Goal: Entertainment & Leisure: Consume media (video, audio)

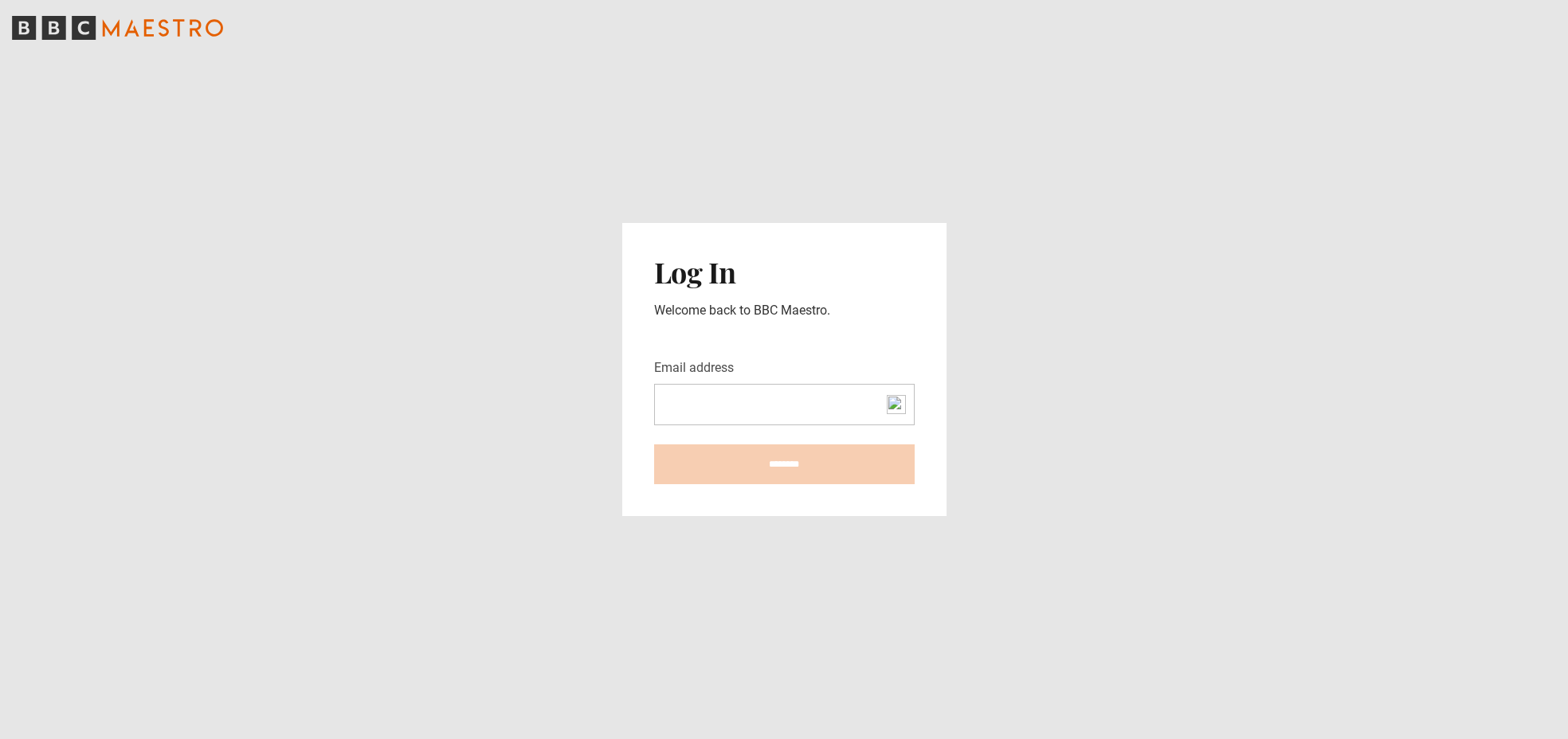
type input "**********"
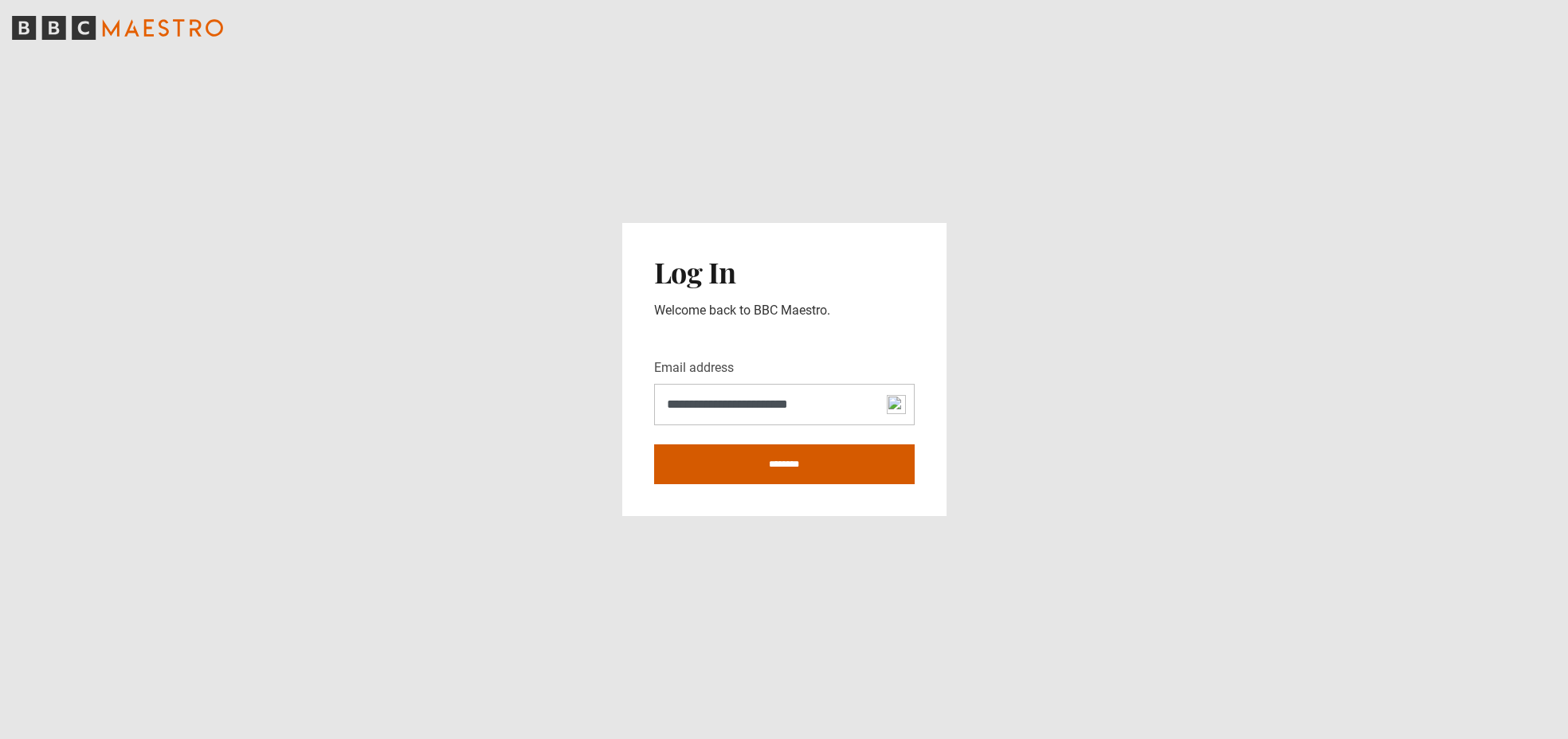
click at [775, 470] on input "********" at bounding box center [784, 464] width 261 height 40
type input "**********"
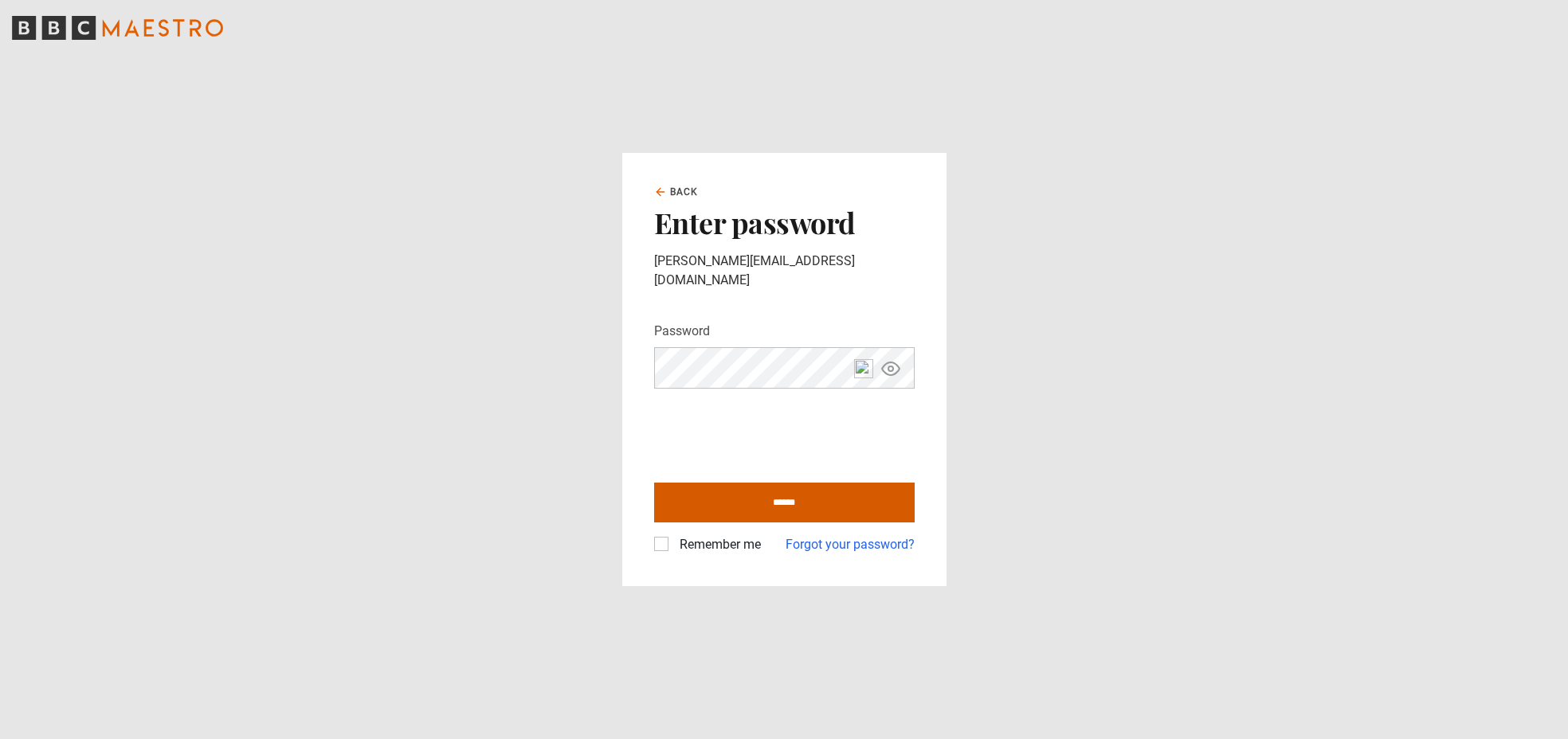
click at [831, 501] on input "******" at bounding box center [784, 502] width 261 height 40
type input "**********"
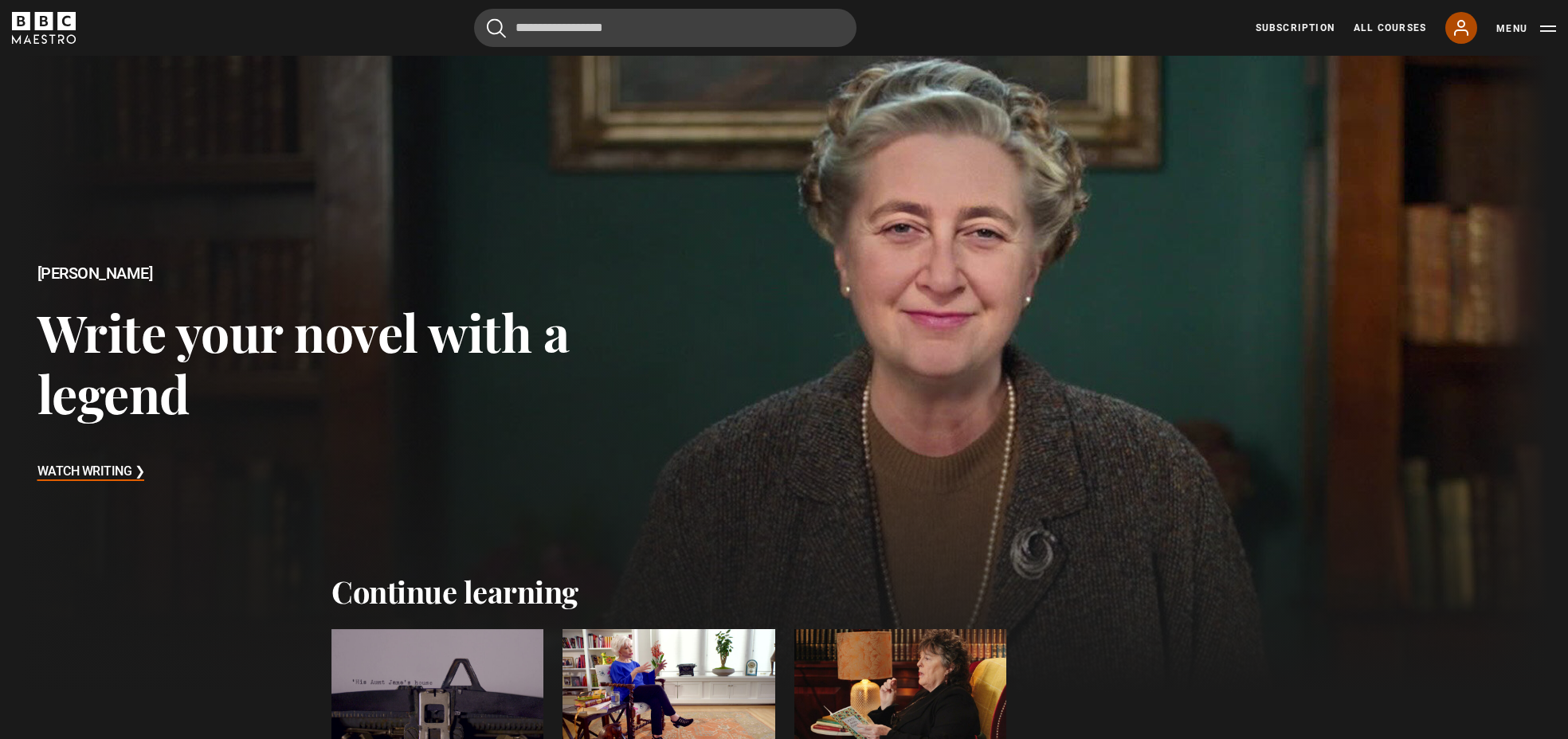
click at [1465, 26] on icon at bounding box center [1461, 27] width 19 height 19
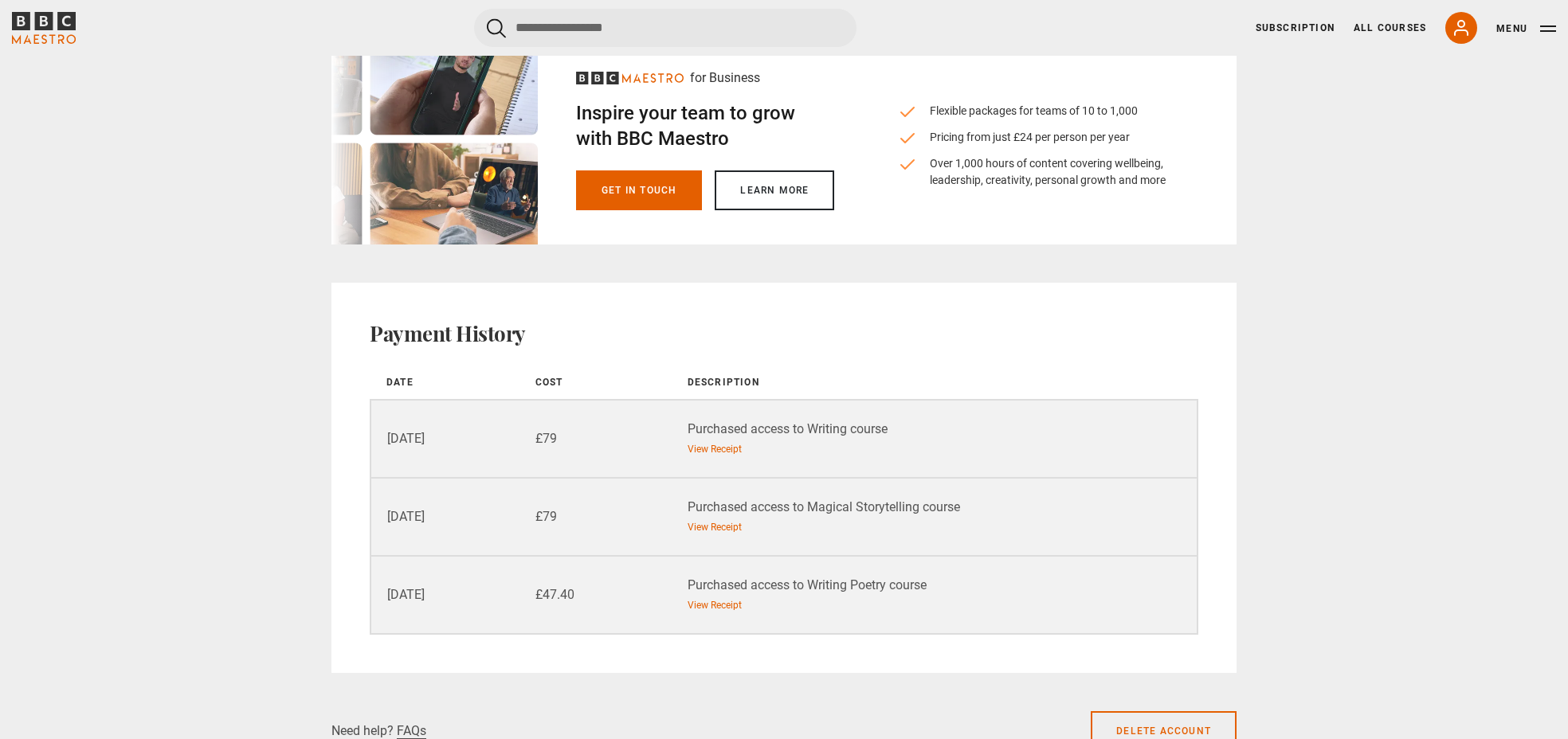
scroll to position [1555, 0]
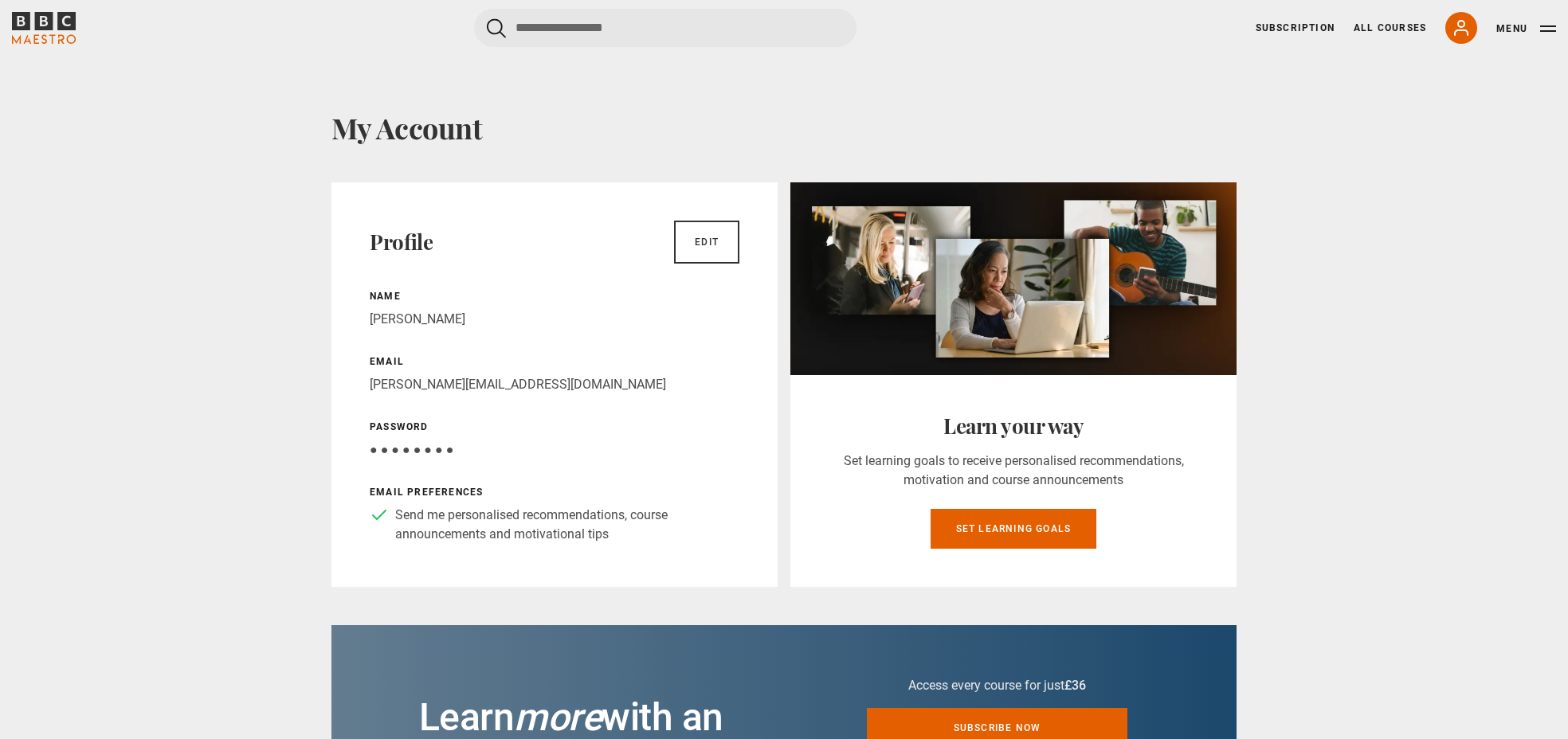
scroll to position [0, 0]
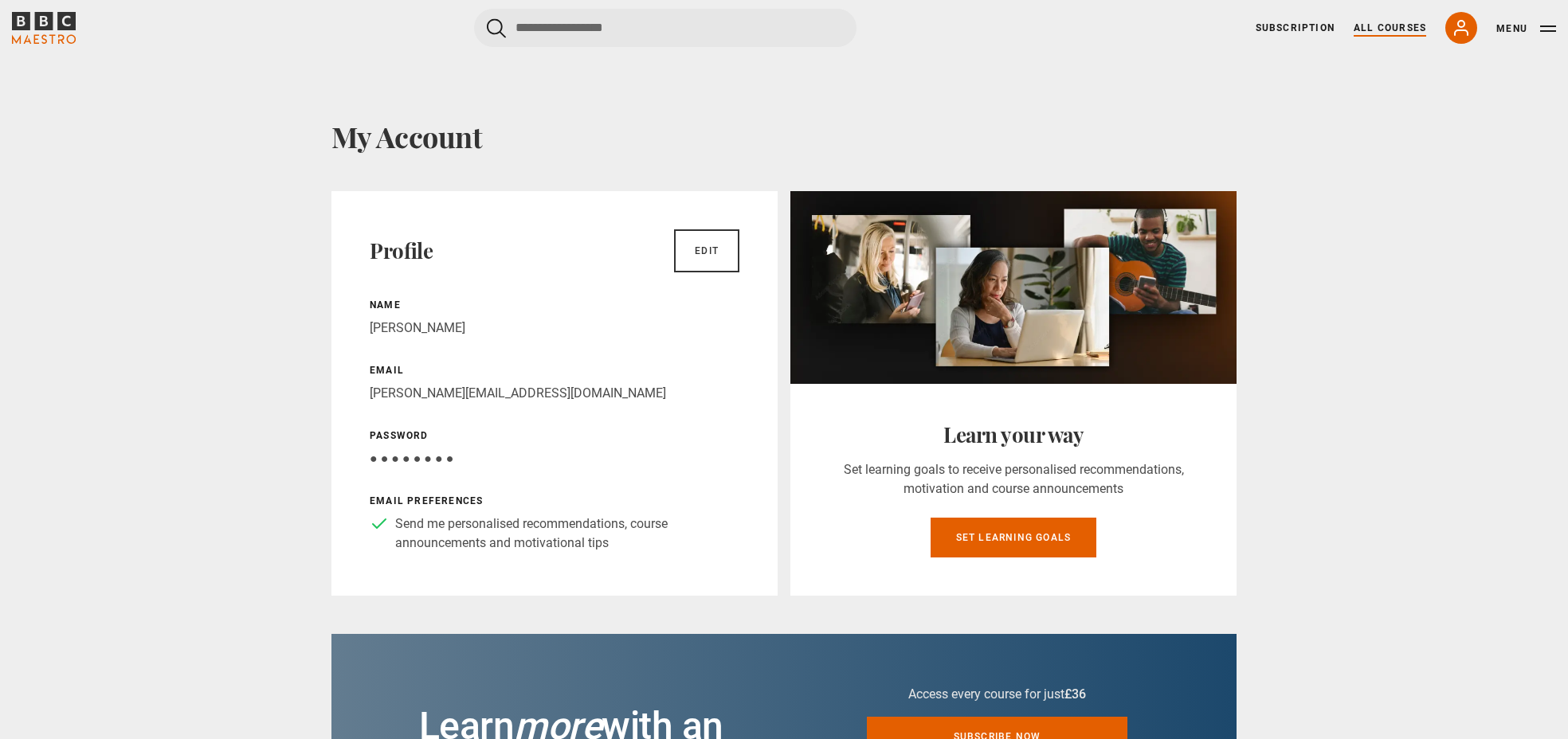
click at [1391, 22] on link "All Courses" at bounding box center [1389, 27] width 73 height 15
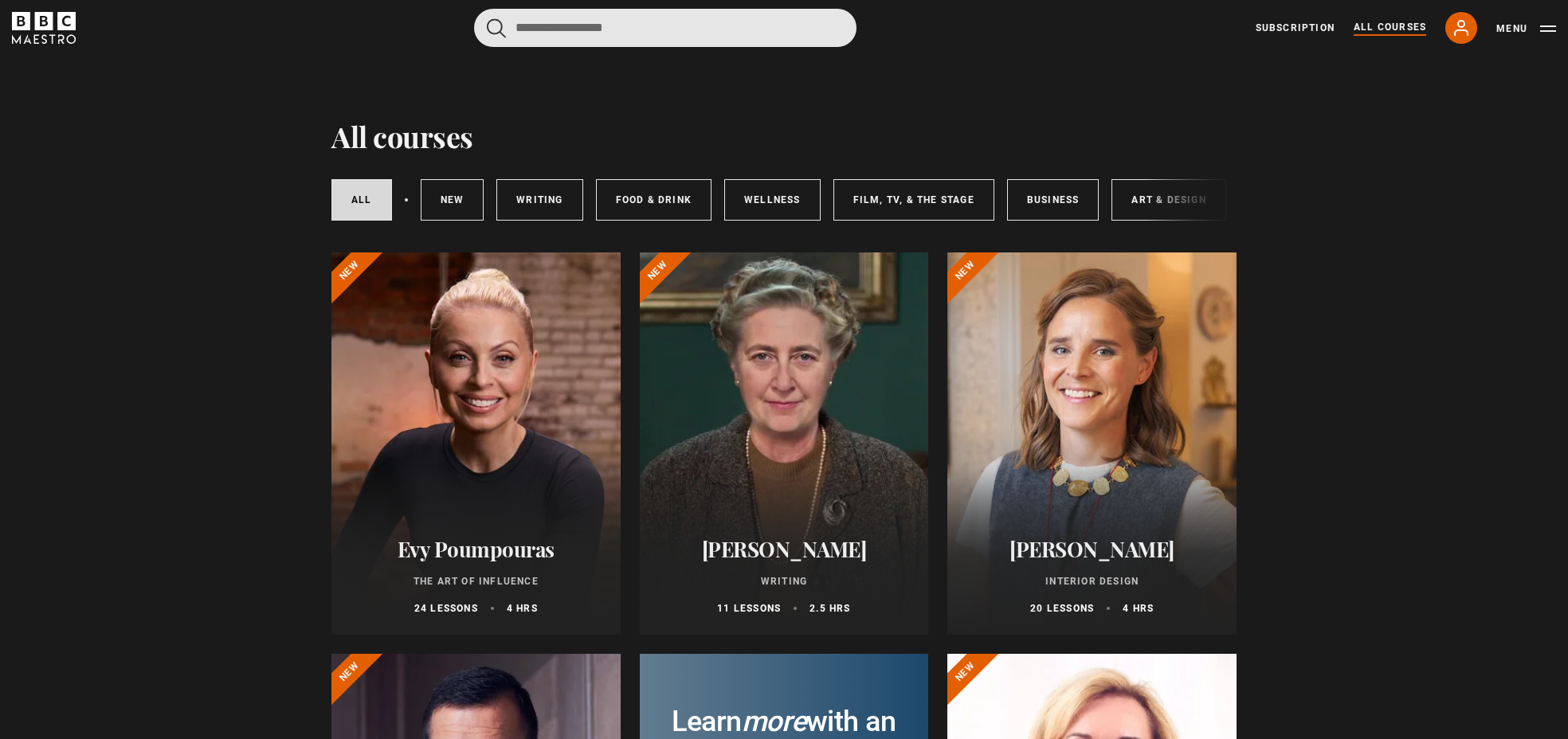
click at [682, 28] on input "Search" at bounding box center [665, 27] width 382 height 38
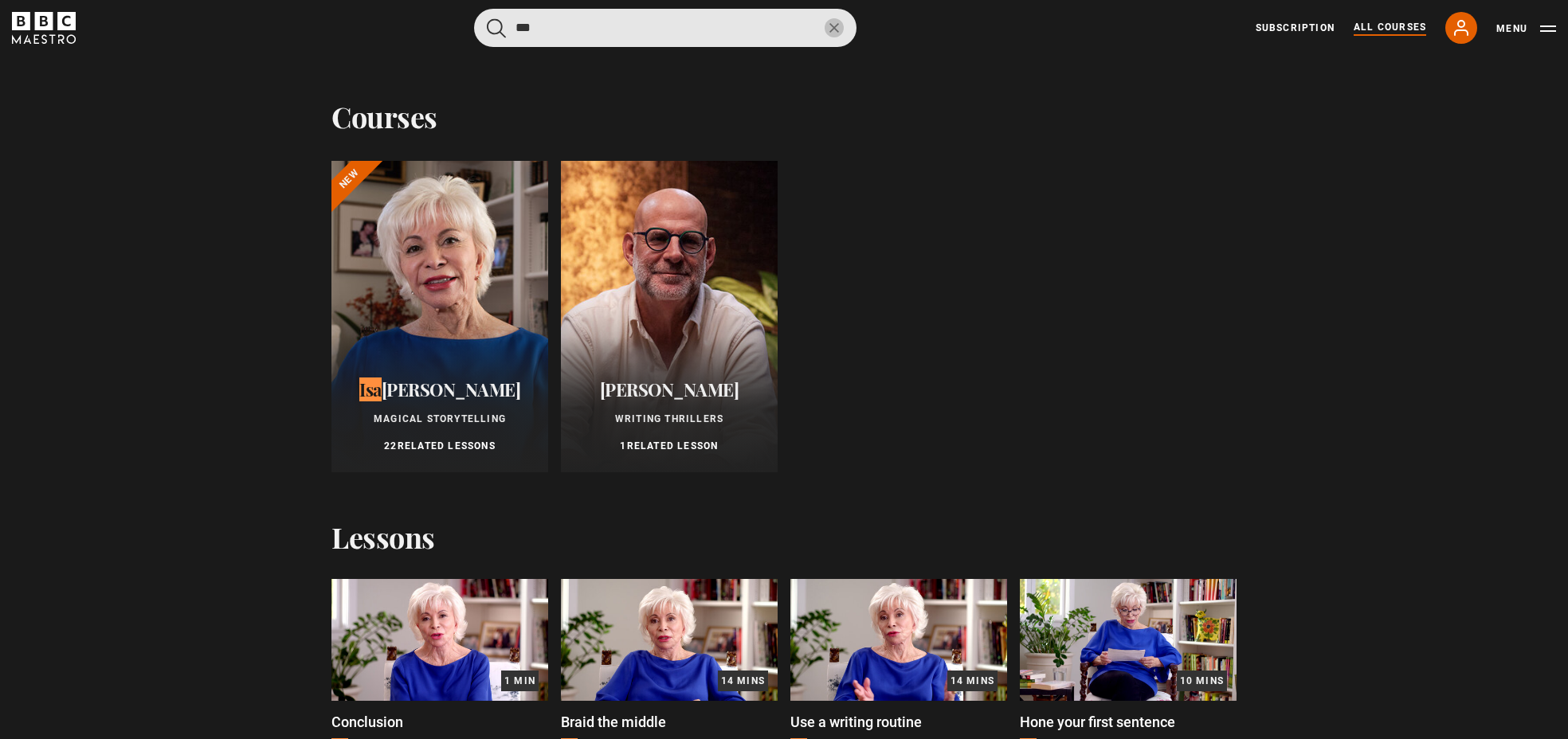
type input "***"
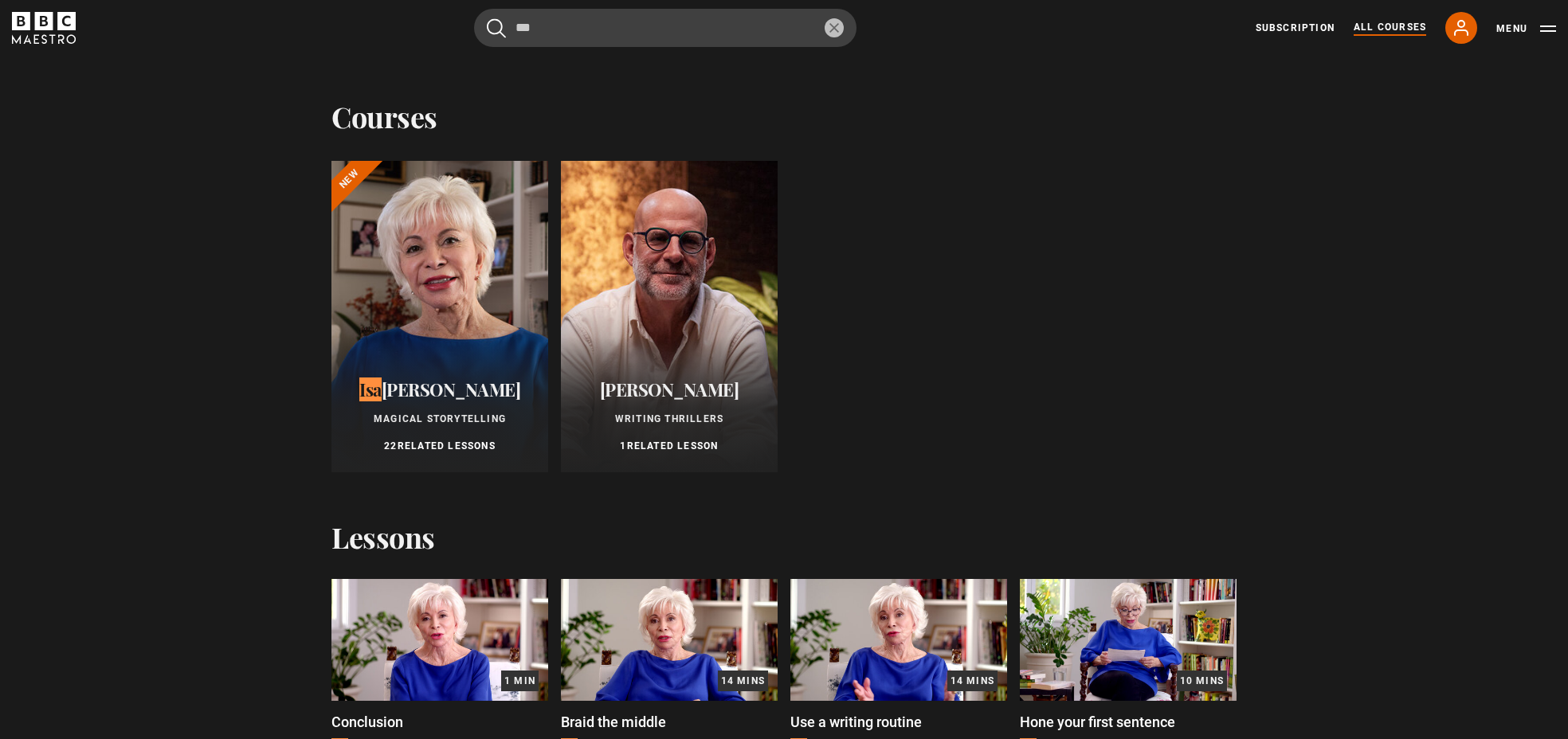
click at [498, 252] on div at bounding box center [440, 316] width 217 height 311
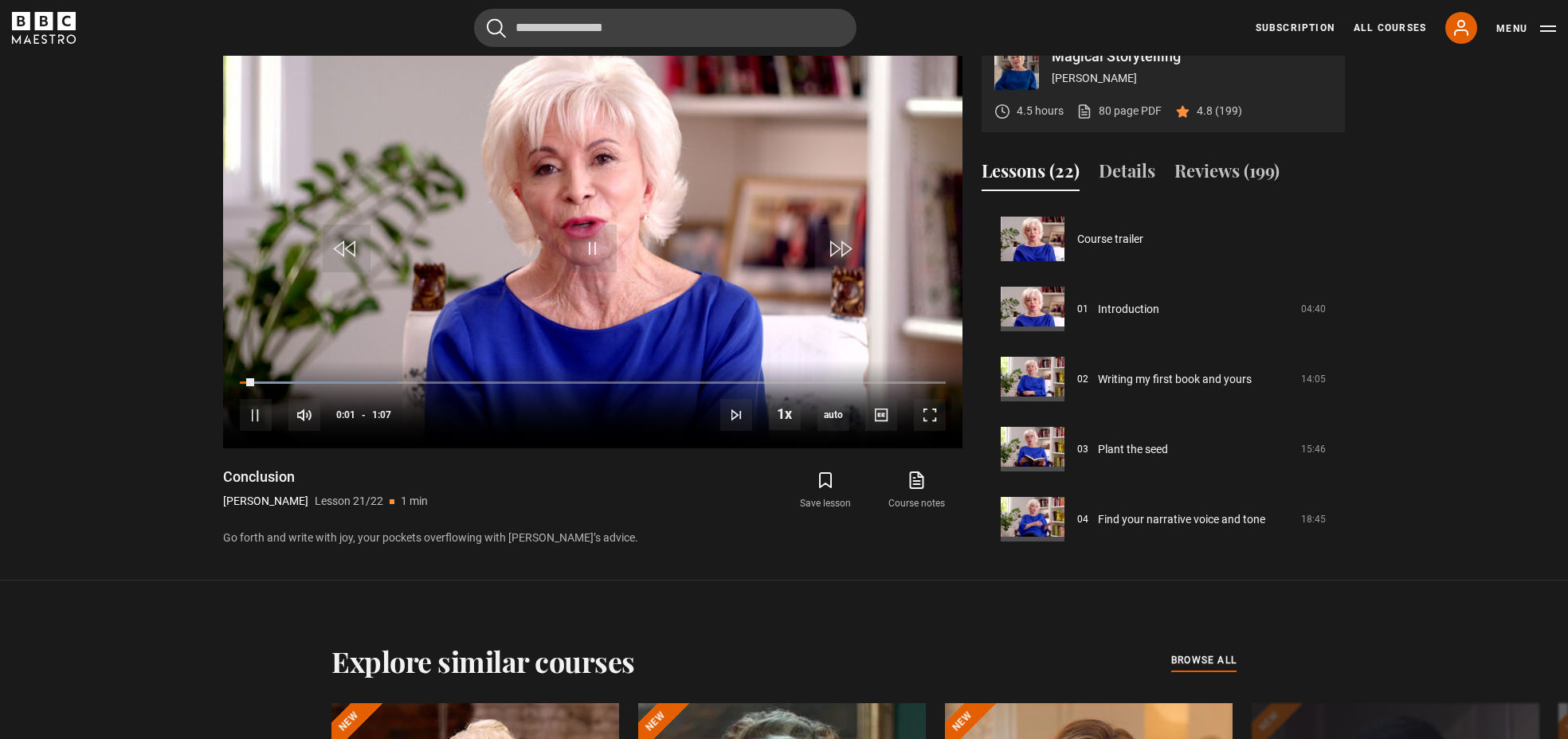
scroll to position [1308, 0]
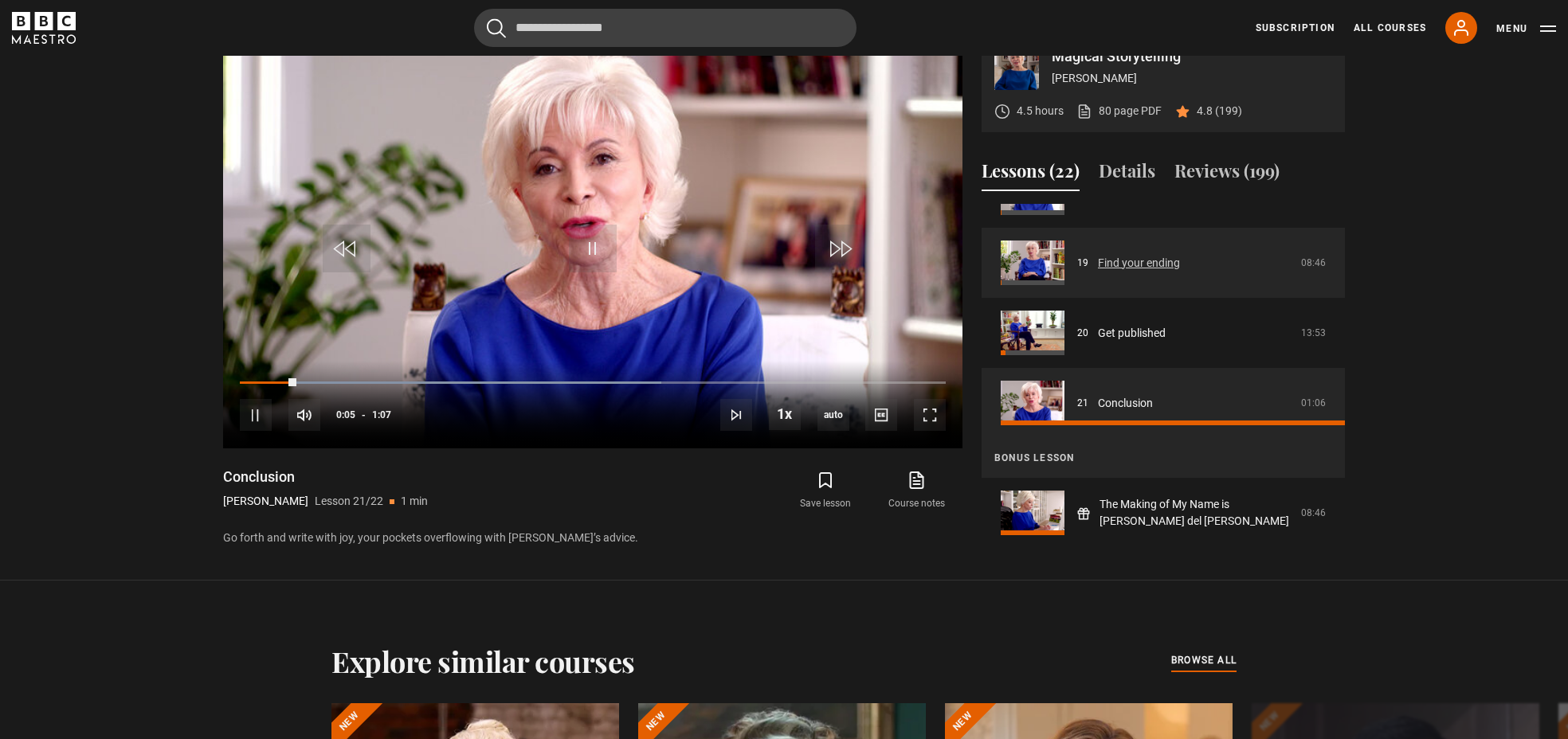
click at [1160, 272] on link "Find your ending" at bounding box center [1139, 263] width 82 height 17
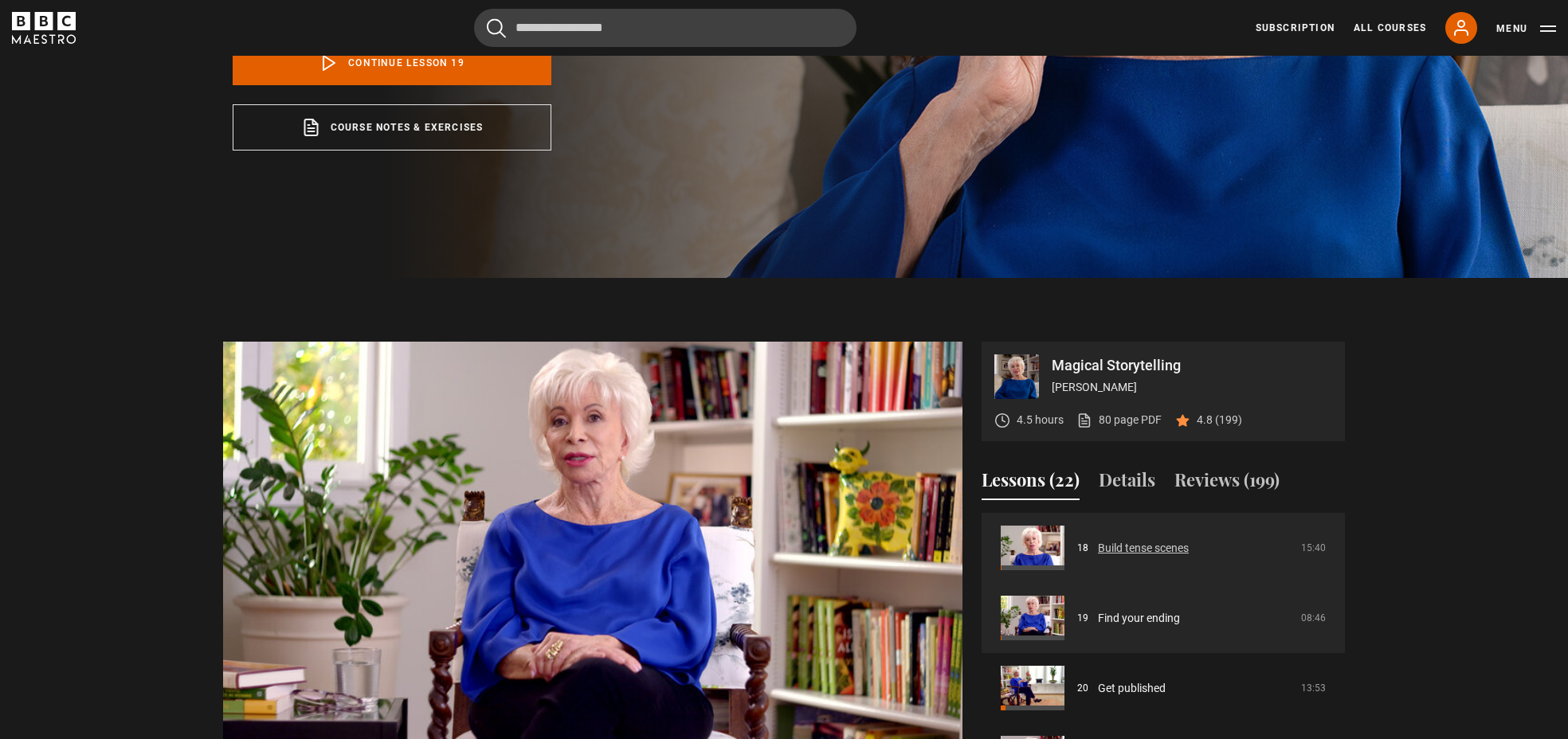
scroll to position [506, 0]
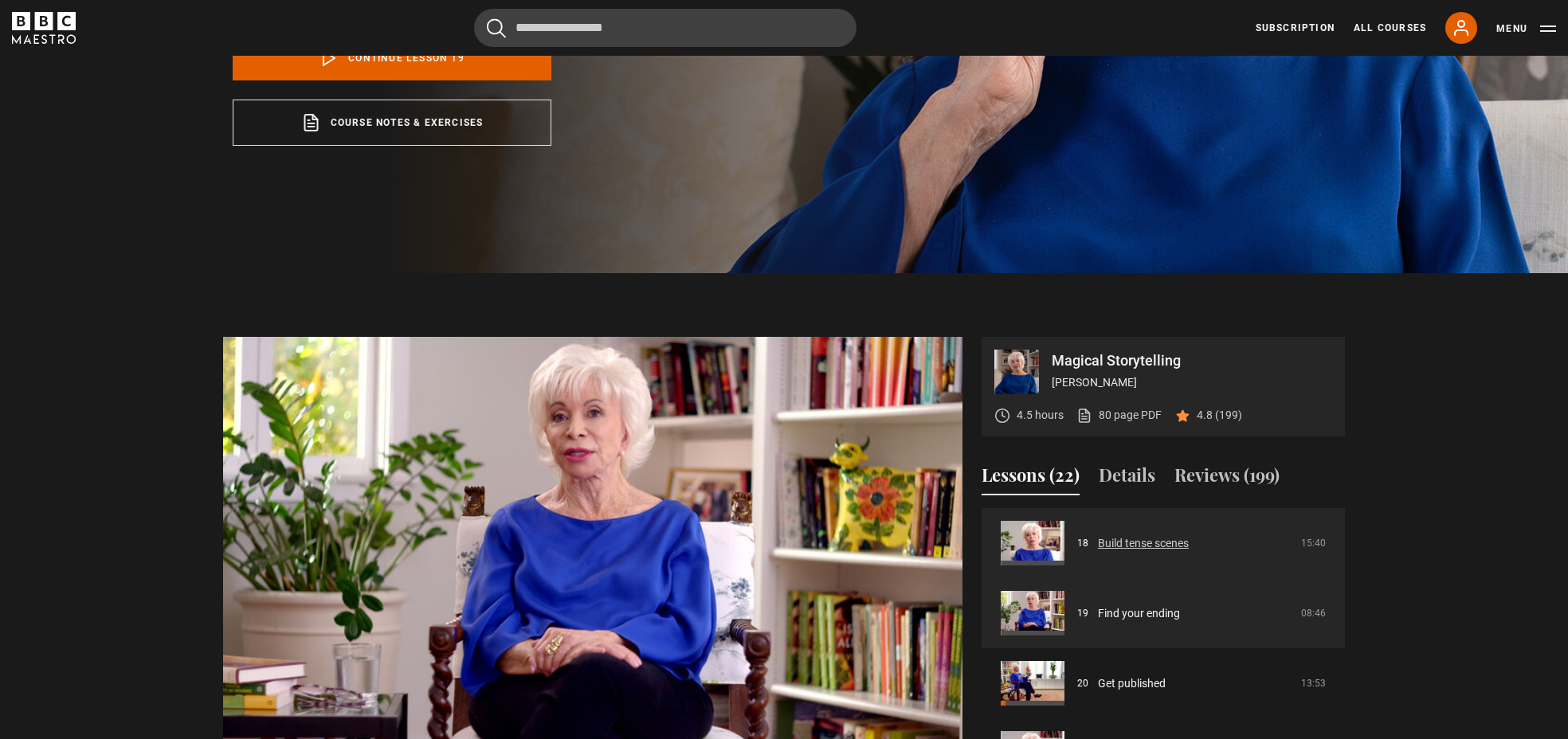
click at [1143, 539] on link "Build tense scenes" at bounding box center [1143, 543] width 91 height 17
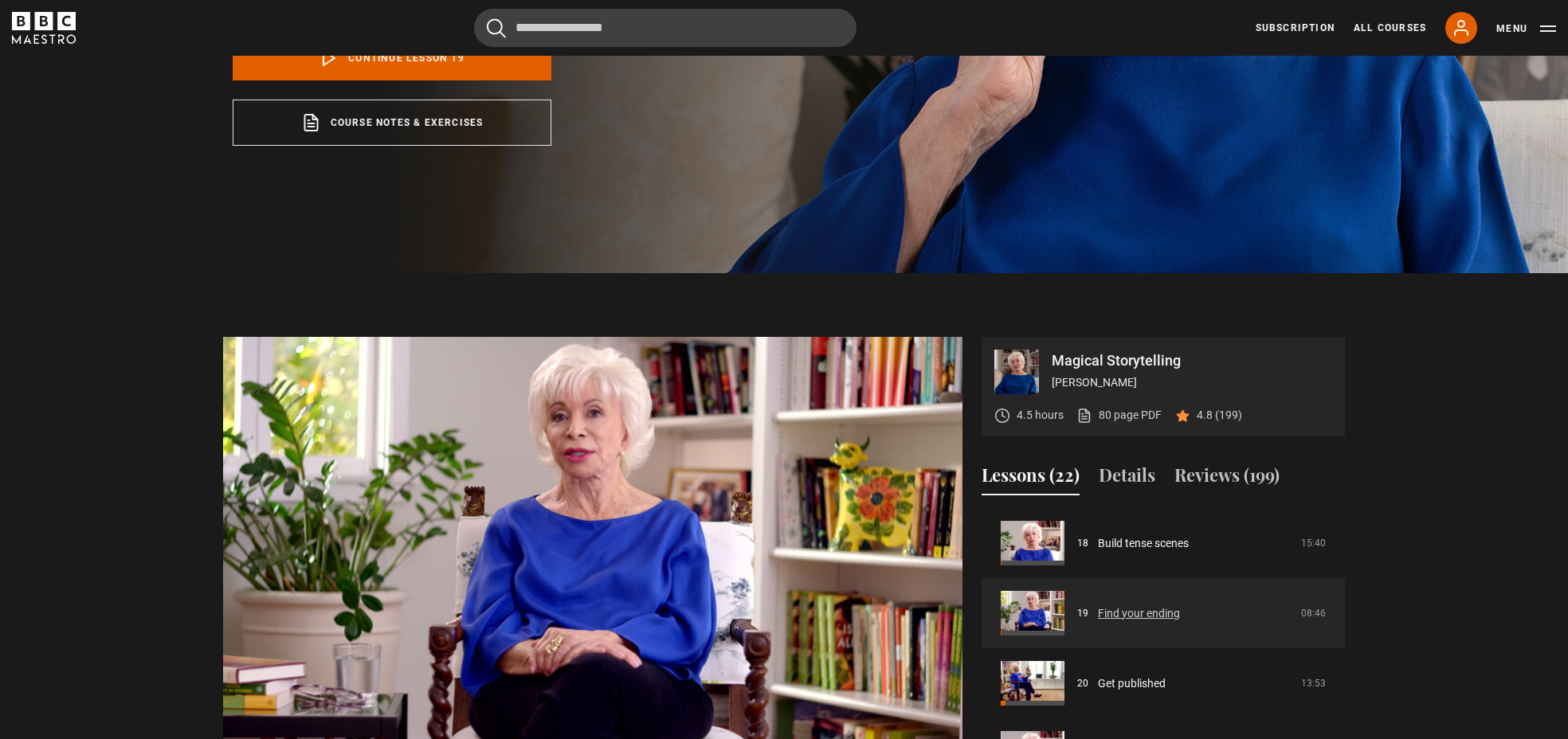
click at [1180, 605] on link "Find your ending" at bounding box center [1139, 613] width 82 height 17
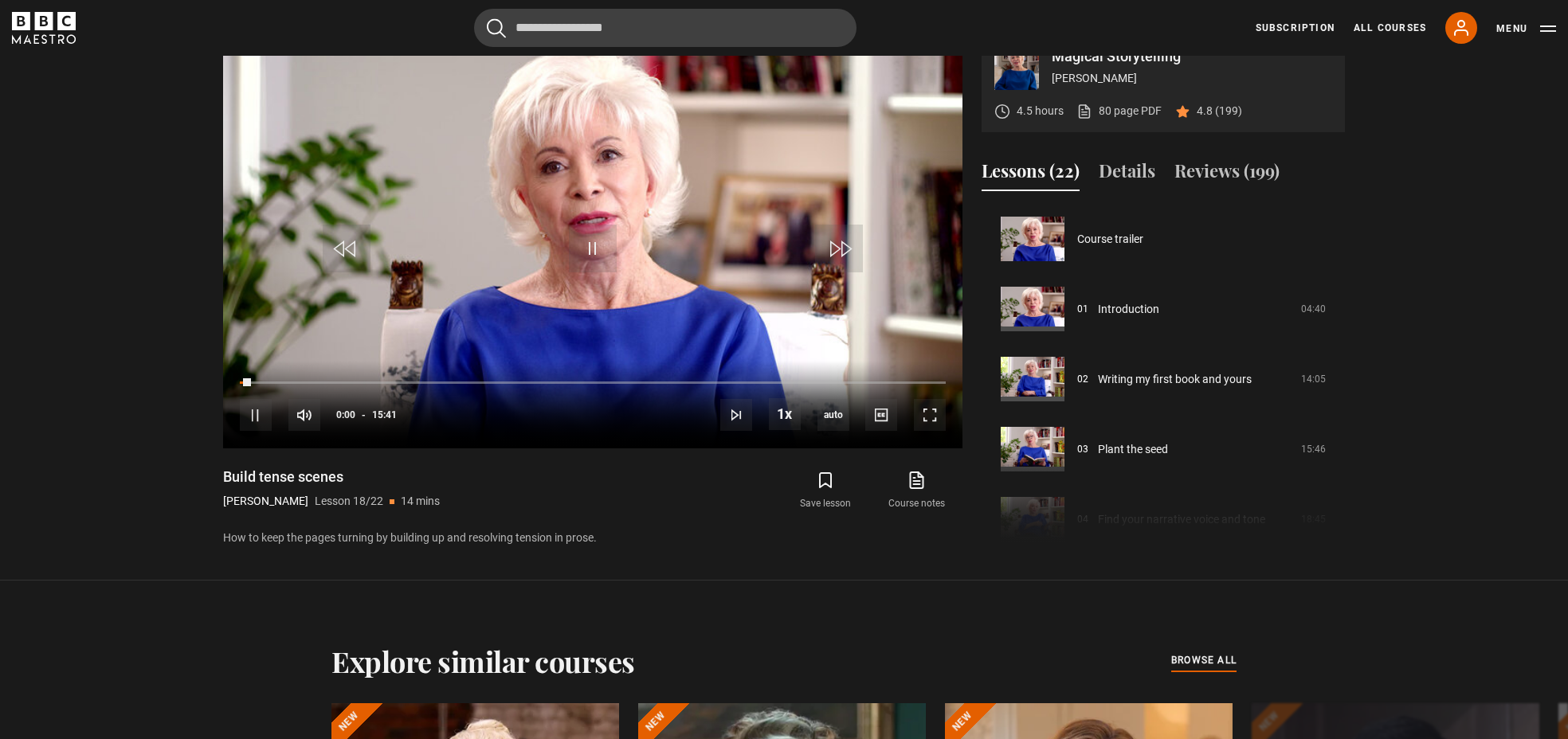
scroll to position [1192, 0]
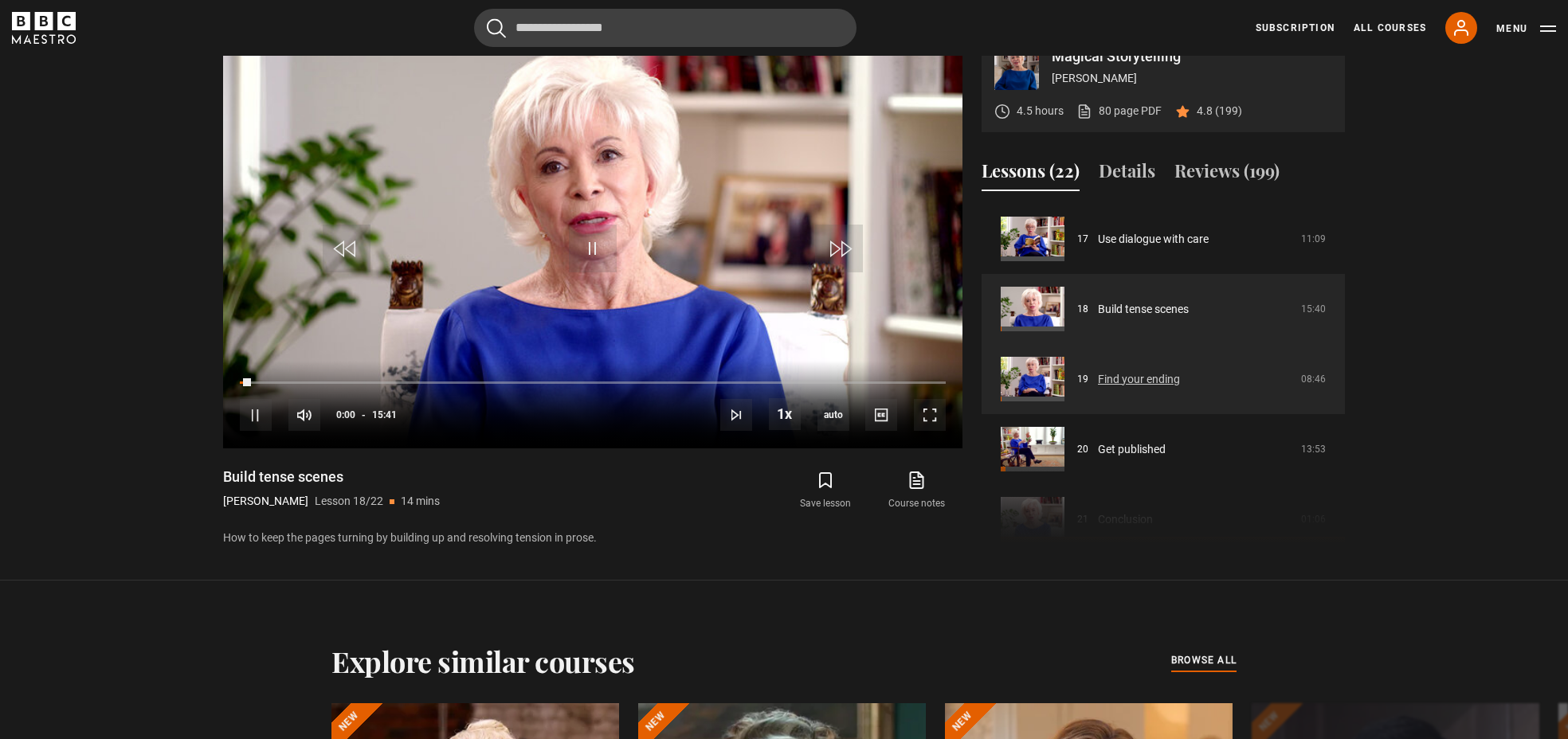
click at [1180, 372] on link "Find your ending" at bounding box center [1139, 379] width 82 height 17
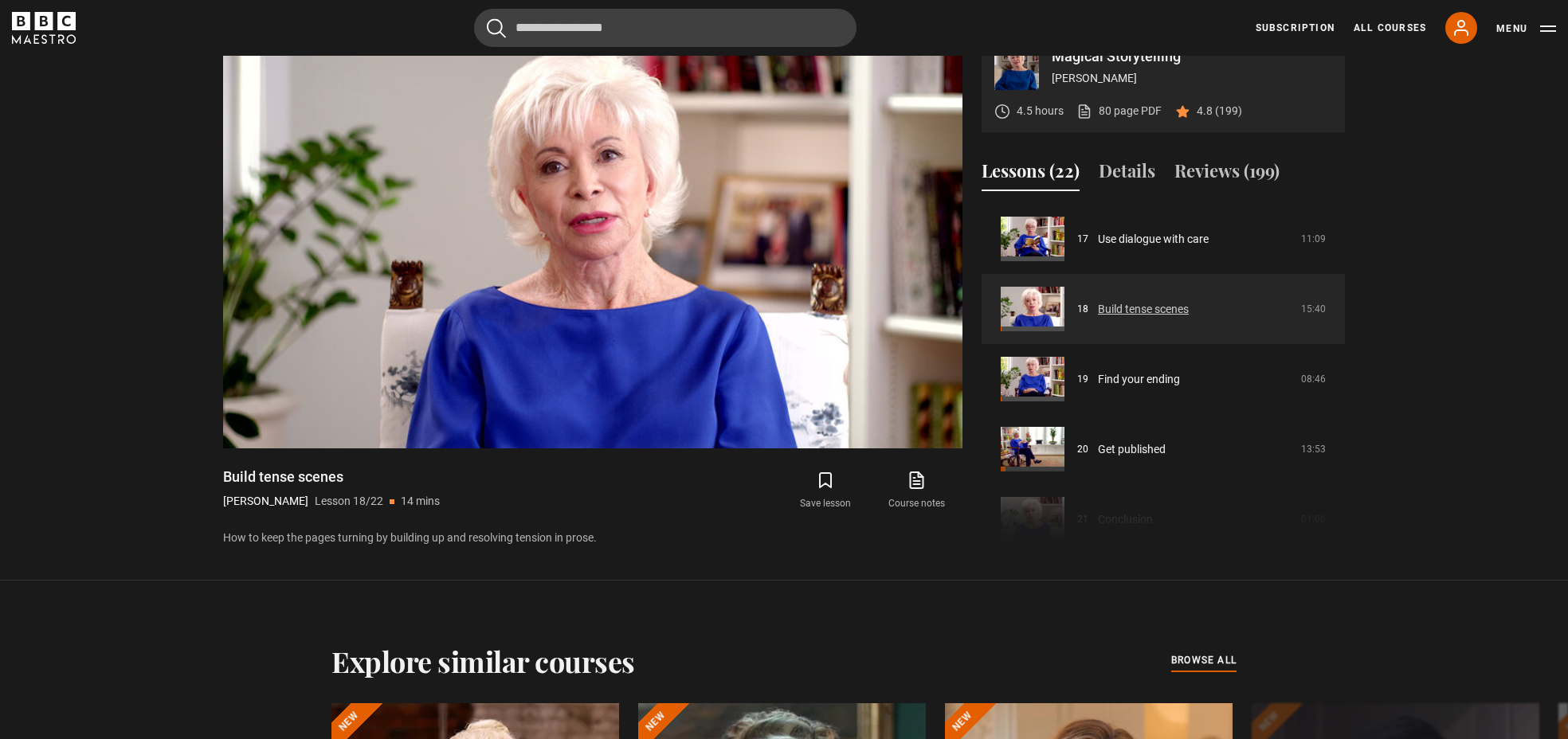
click at [1189, 309] on link "Build tense scenes" at bounding box center [1143, 309] width 91 height 17
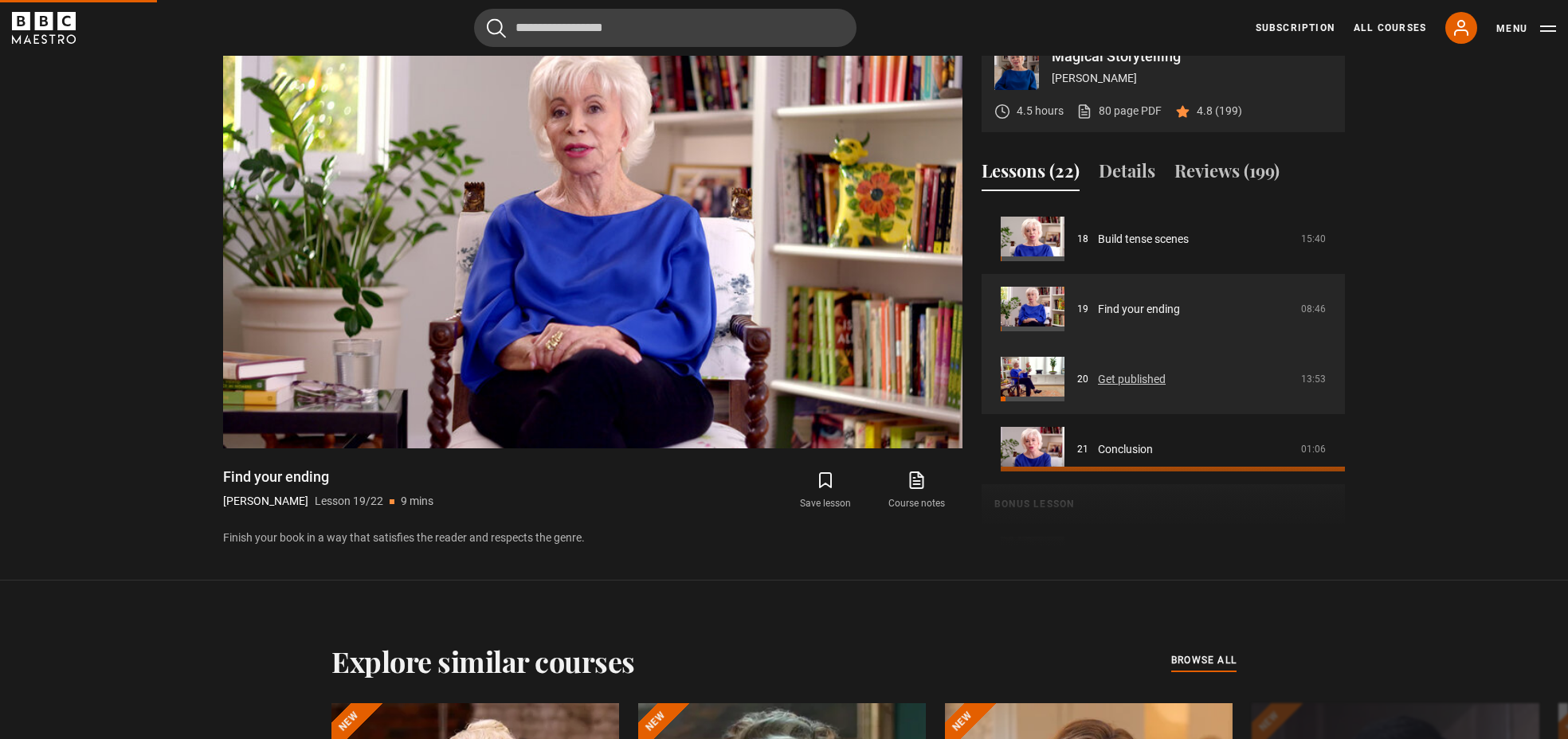
click at [1152, 378] on link "Get published" at bounding box center [1131, 379] width 68 height 17
click at [1147, 381] on link "Get published" at bounding box center [1131, 379] width 68 height 17
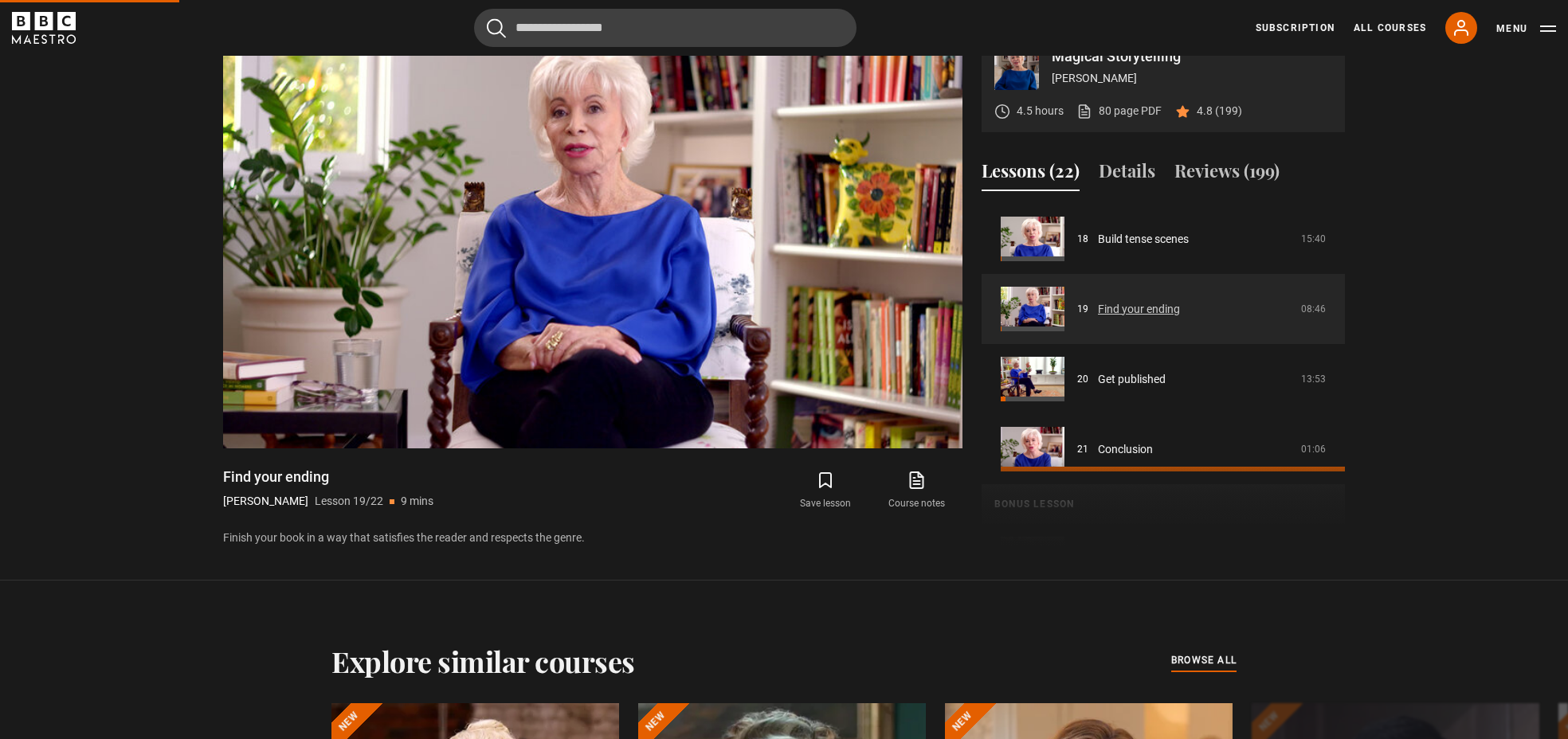
click at [1162, 313] on link "Find your ending" at bounding box center [1139, 309] width 82 height 17
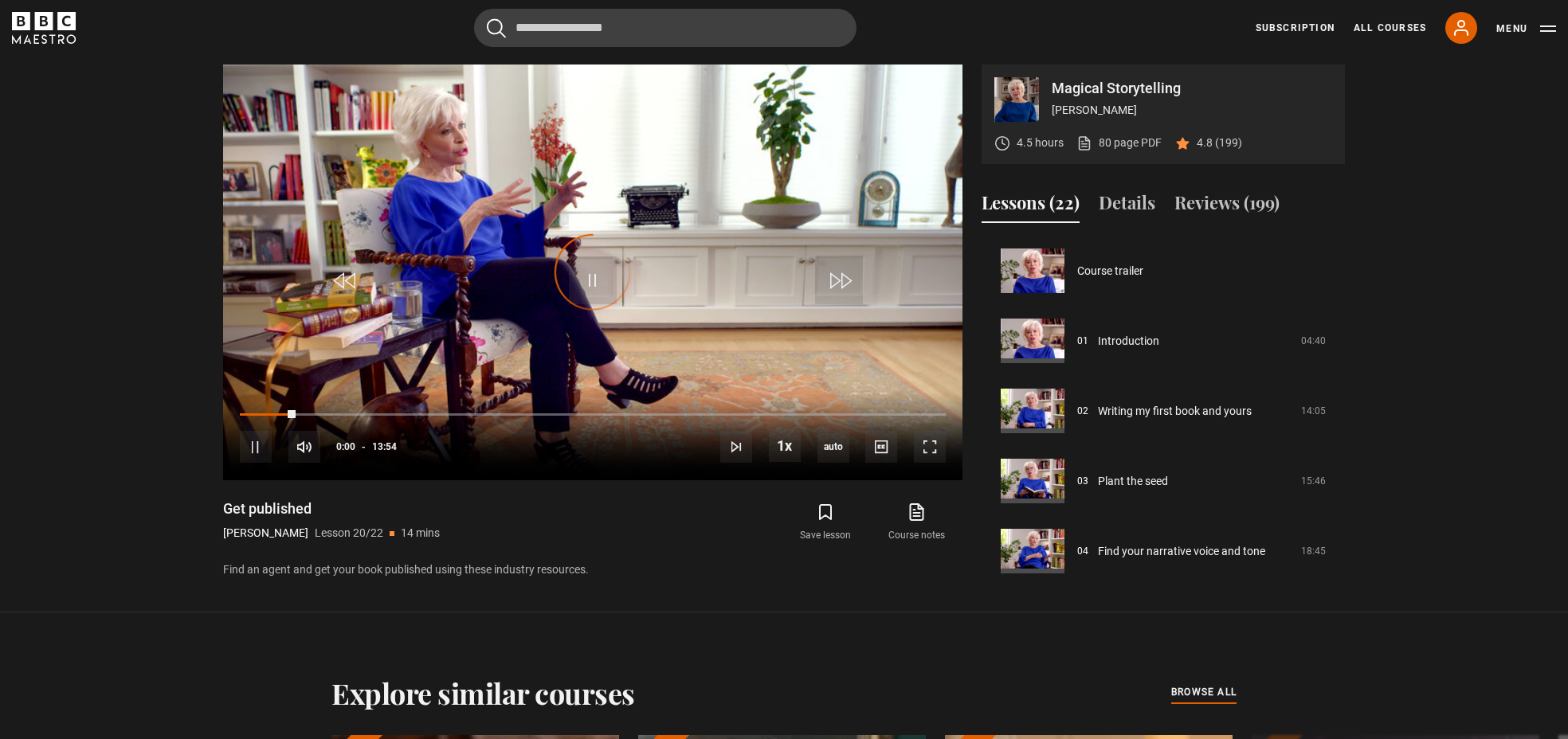
scroll to position [1308, 0]
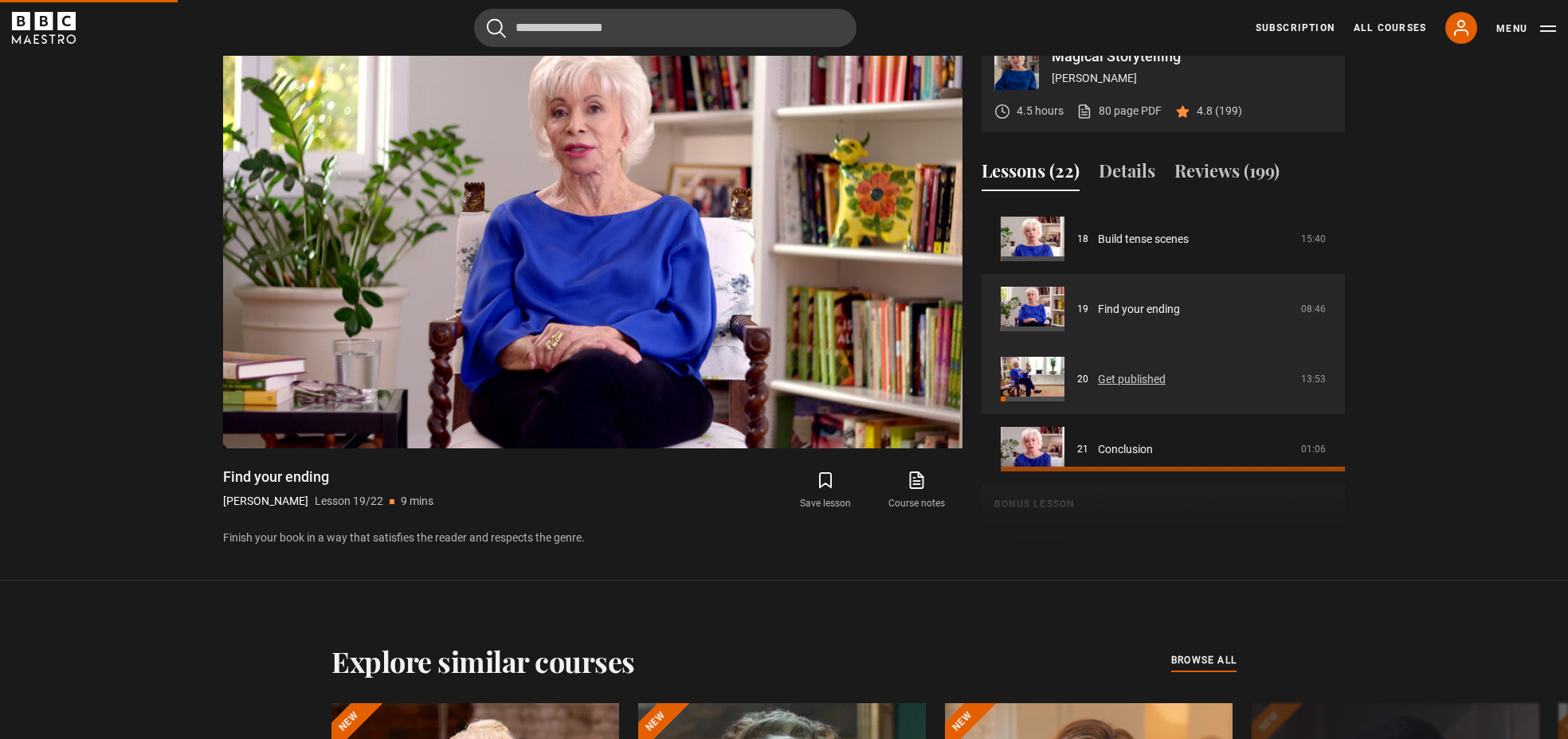
click at [1137, 378] on link "Get published" at bounding box center [1131, 379] width 68 height 17
click at [1142, 371] on link "Get published" at bounding box center [1131, 379] width 68 height 17
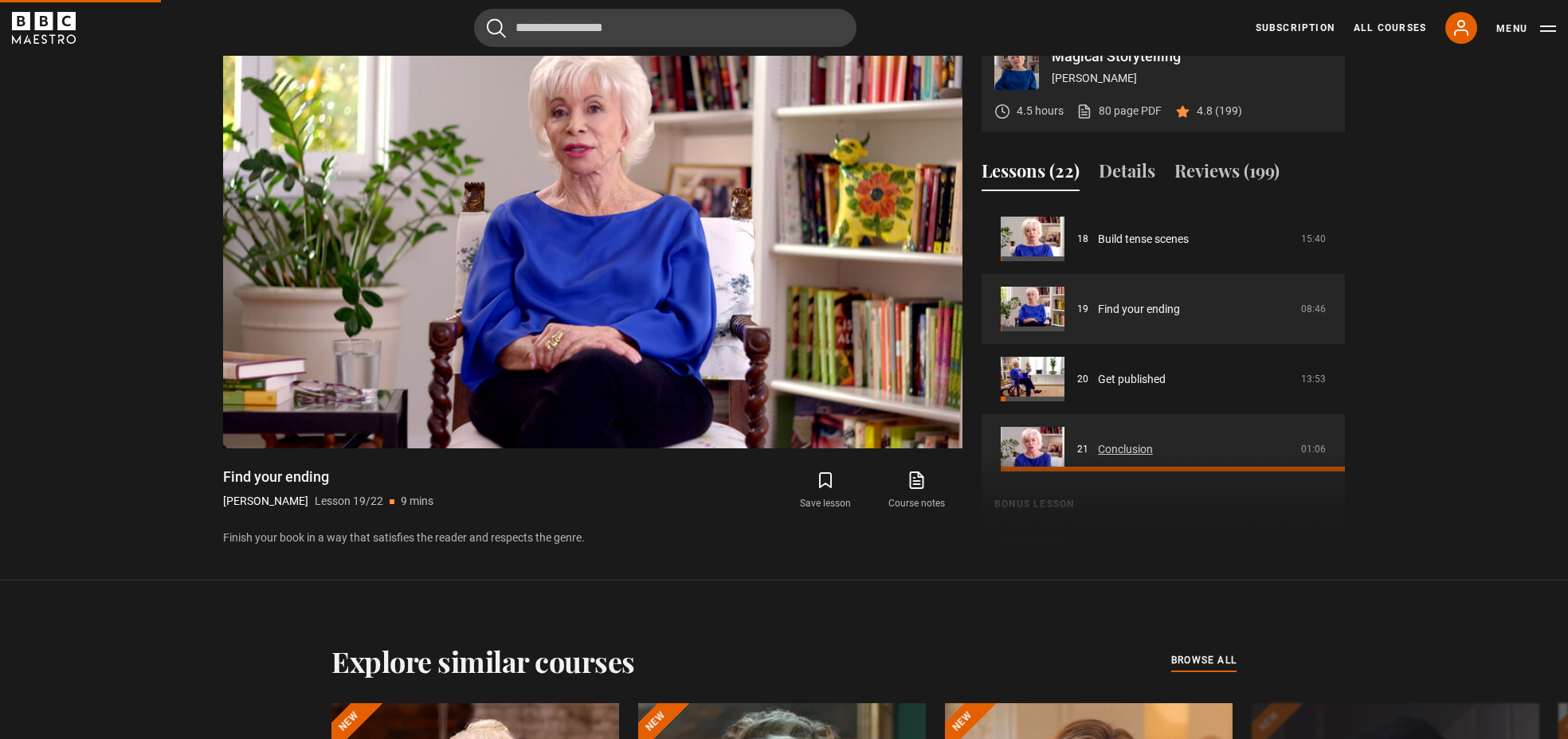
drag, startPoint x: 1169, startPoint y: 392, endPoint x: 1237, endPoint y: 429, distance: 77.4
click at [1166, 388] on link "Get published" at bounding box center [1131, 379] width 68 height 17
click at [1153, 443] on link "Conclusion" at bounding box center [1125, 449] width 55 height 17
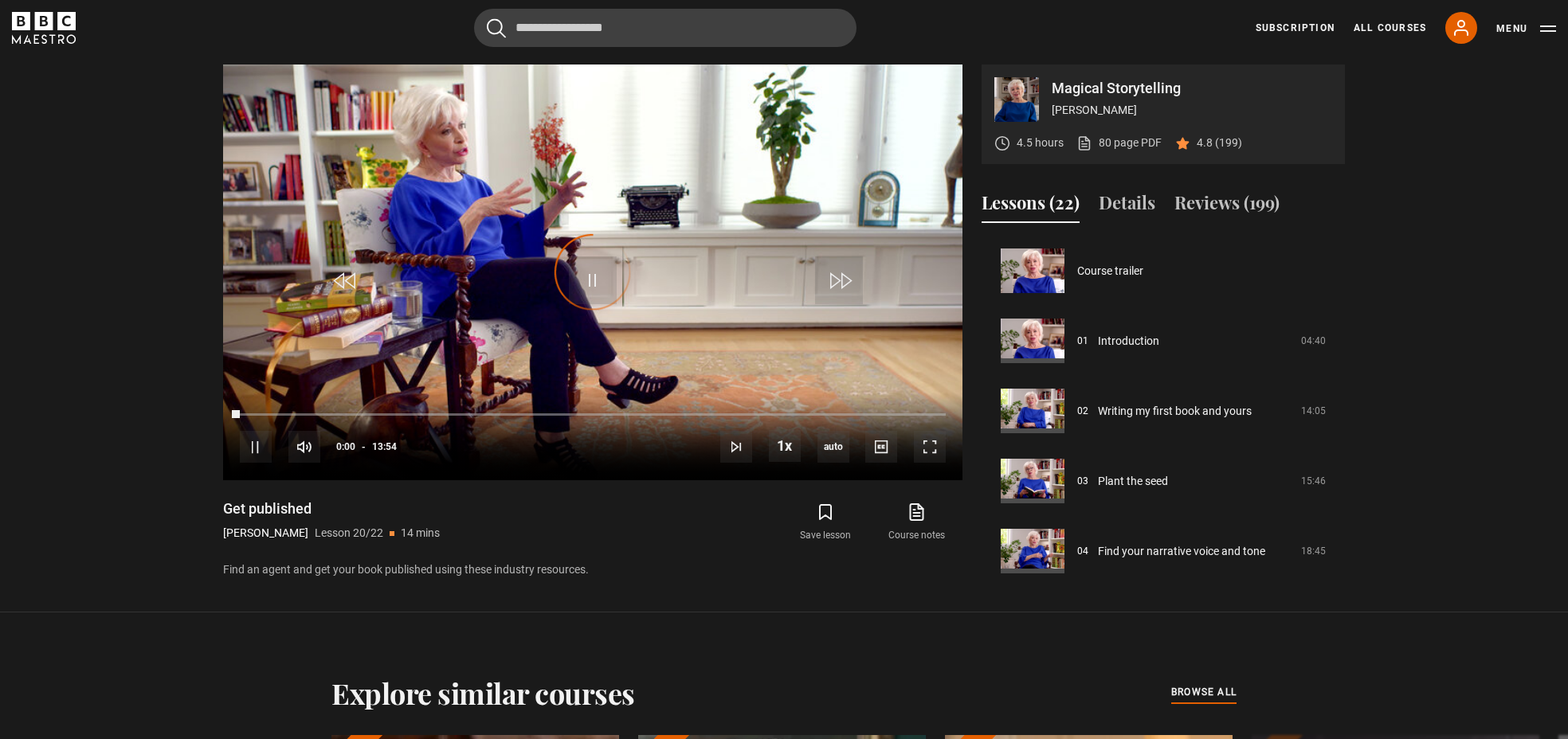
scroll to position [1308, 0]
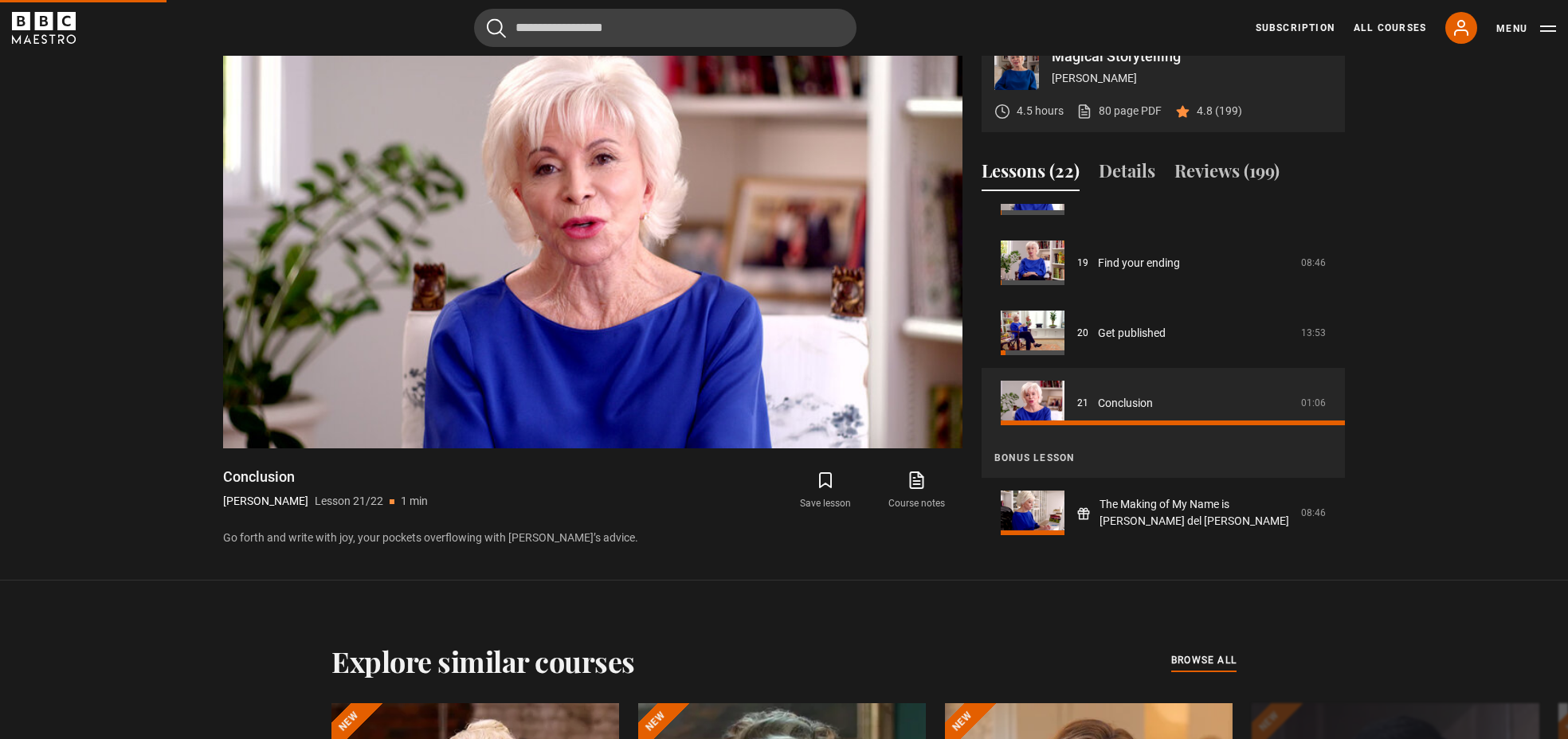
click at [1137, 331] on link "Get published" at bounding box center [1131, 333] width 68 height 17
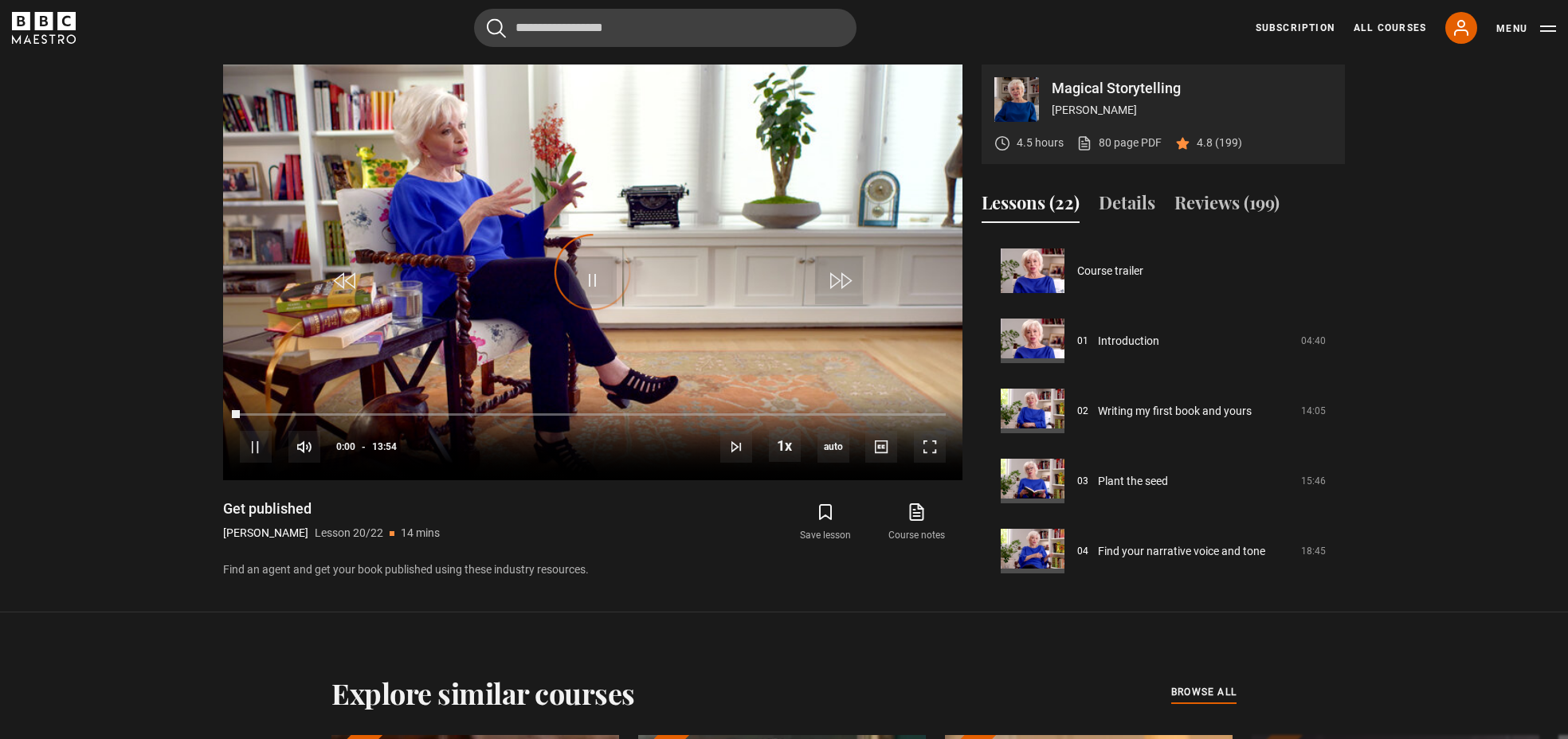
scroll to position [1308, 0]
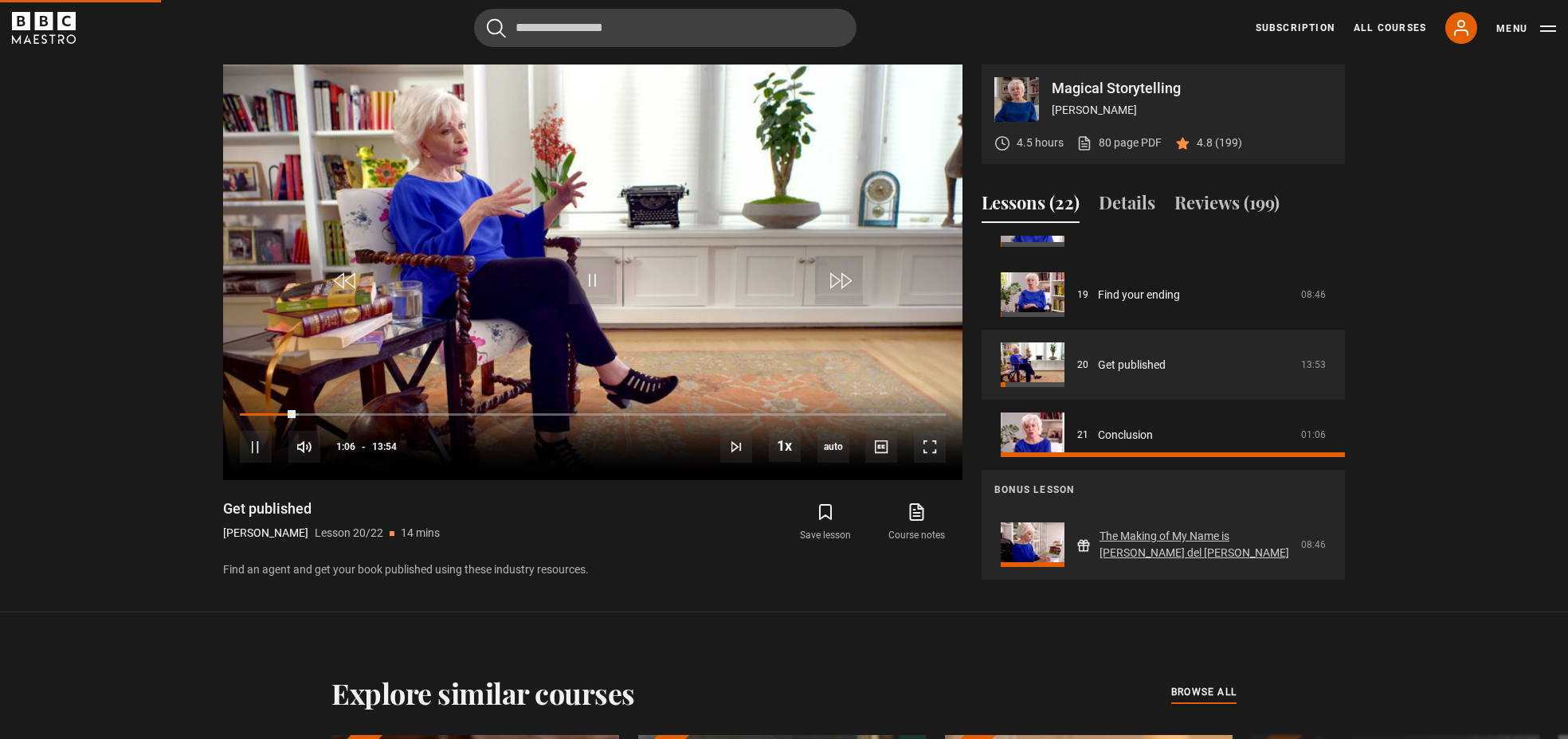
click at [1291, 533] on link "The Making of My Name is [PERSON_NAME] del [PERSON_NAME]" at bounding box center [1195, 544] width 192 height 33
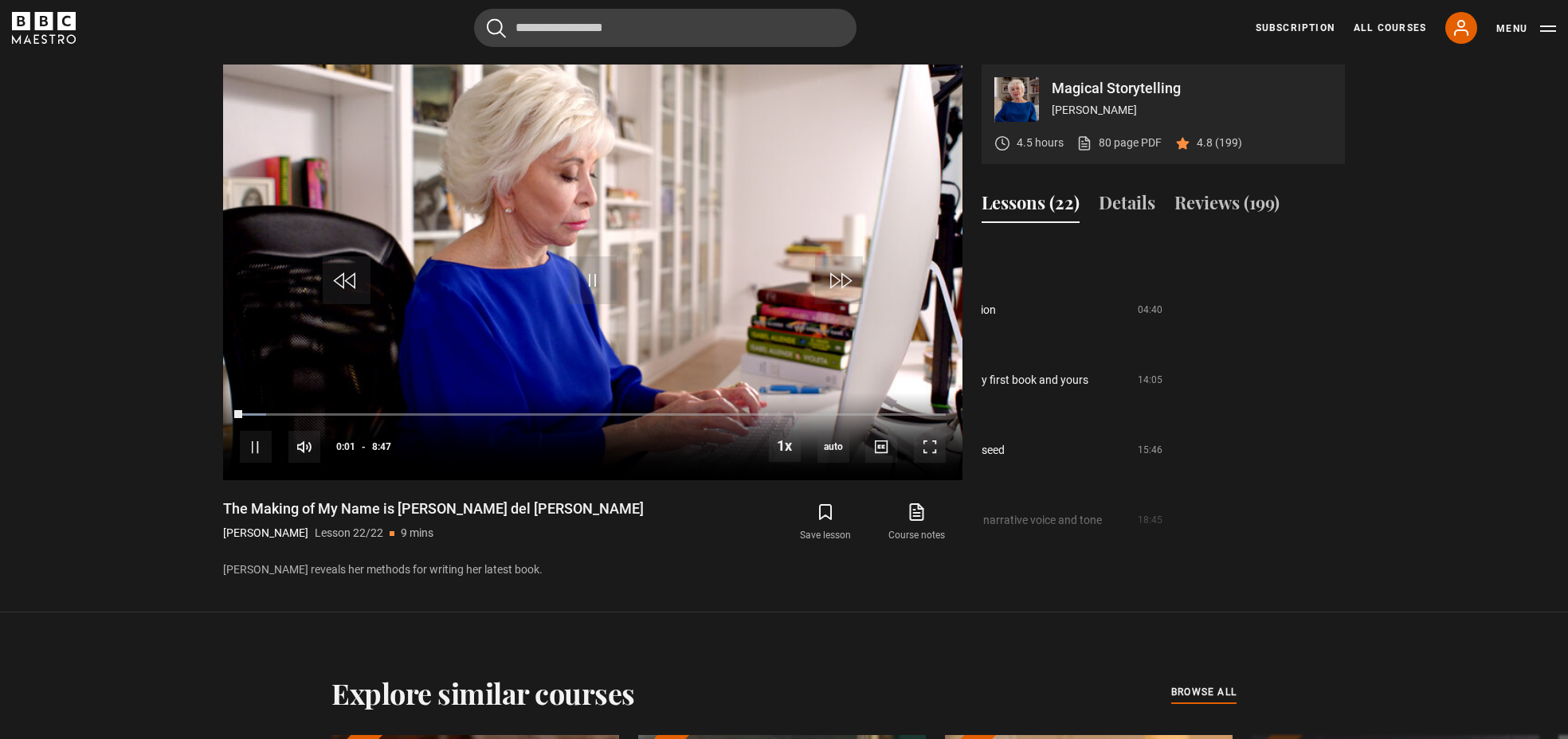
scroll to position [0, 163]
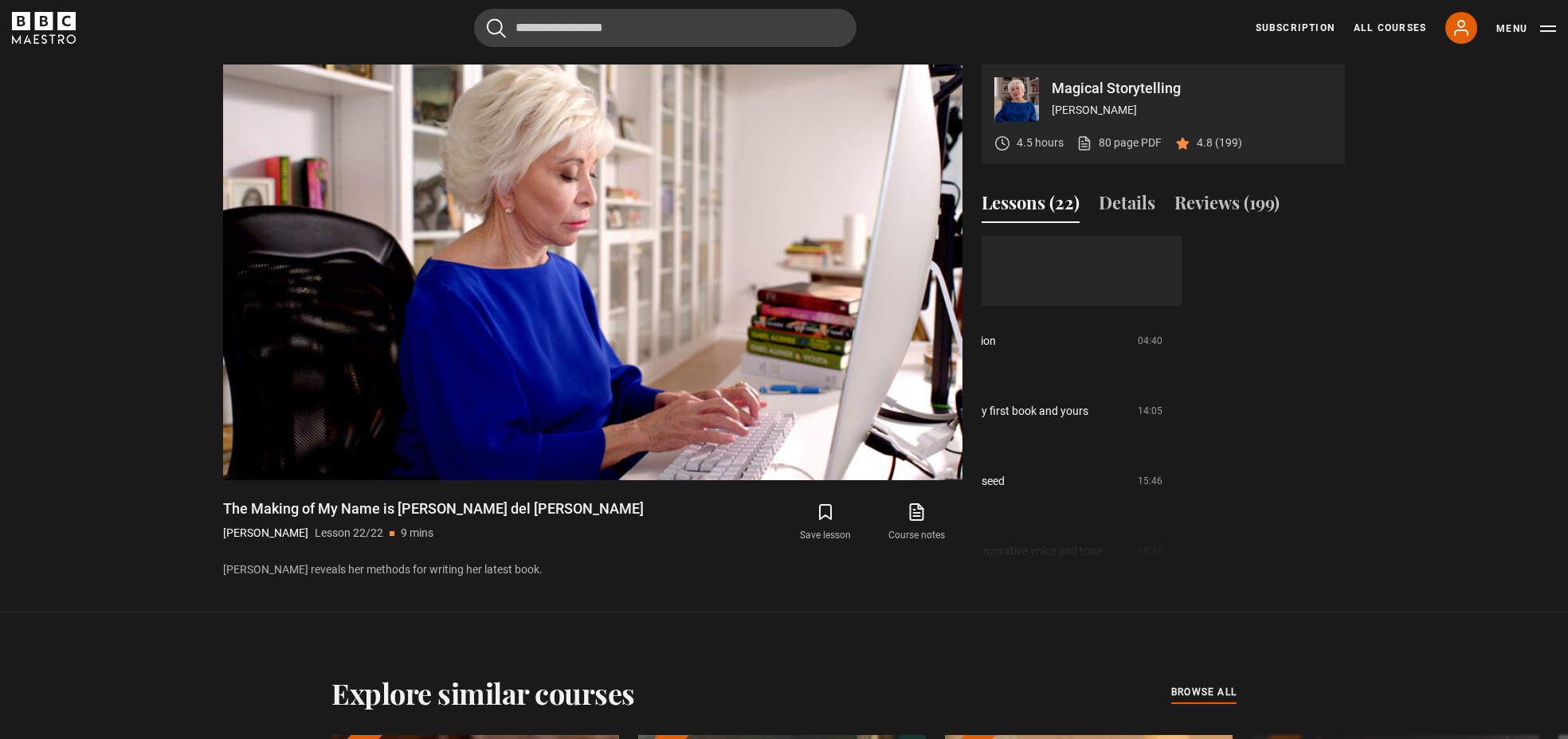
click at [980, 279] on link "Course trailer" at bounding box center [946, 272] width 66 height 17
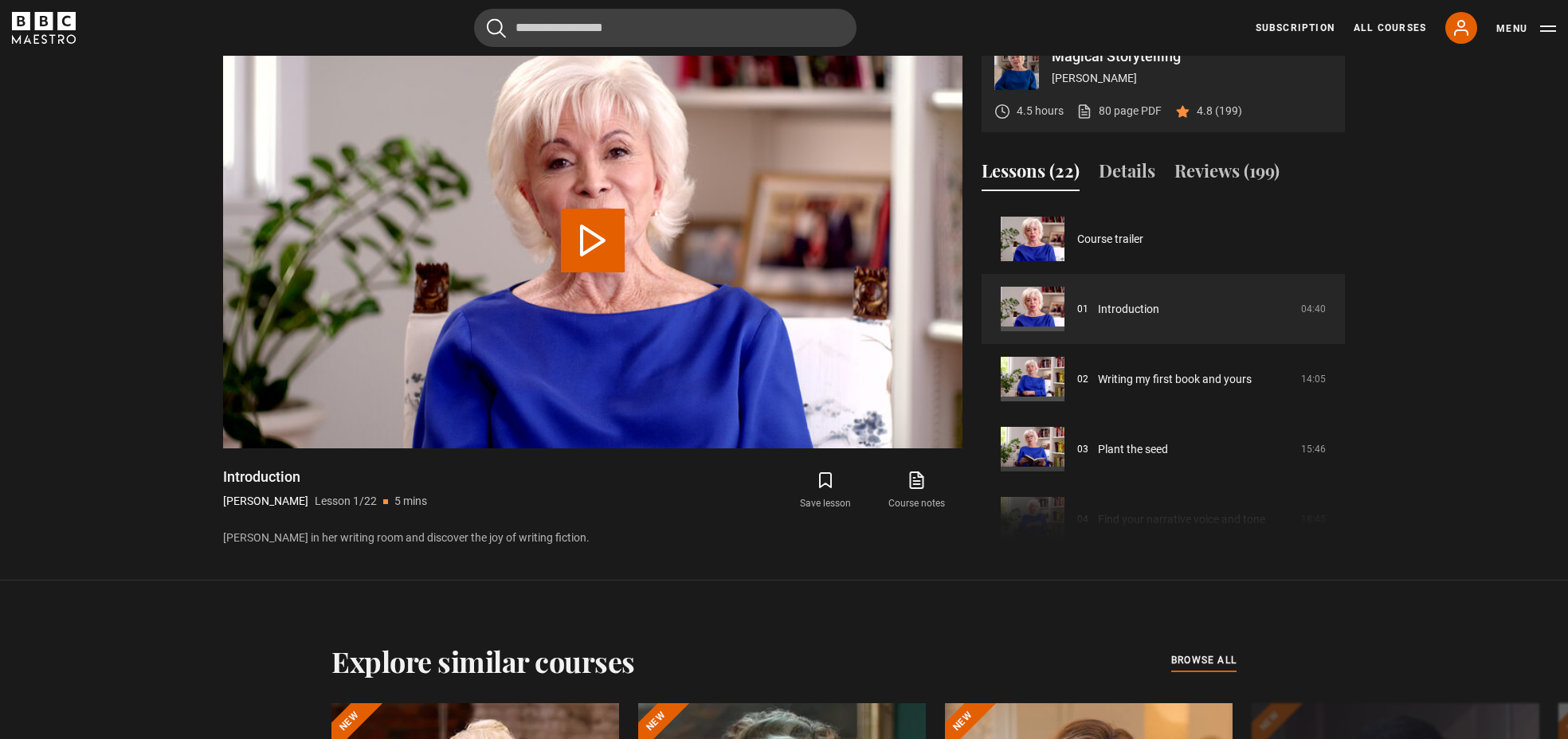
scroll to position [778, 0]
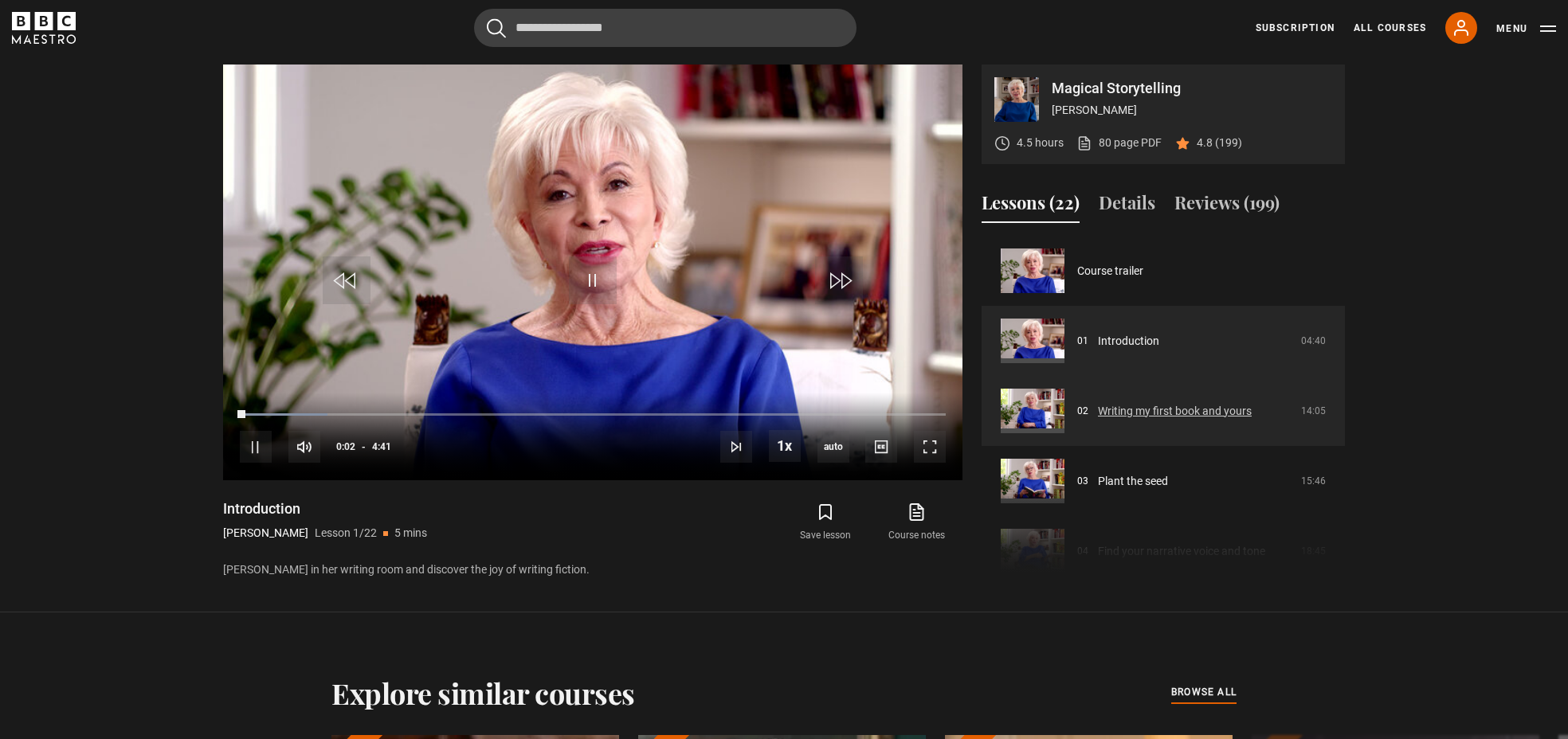
click at [1098, 413] on link "Writing my first book and yours" at bounding box center [1175, 412] width 154 height 17
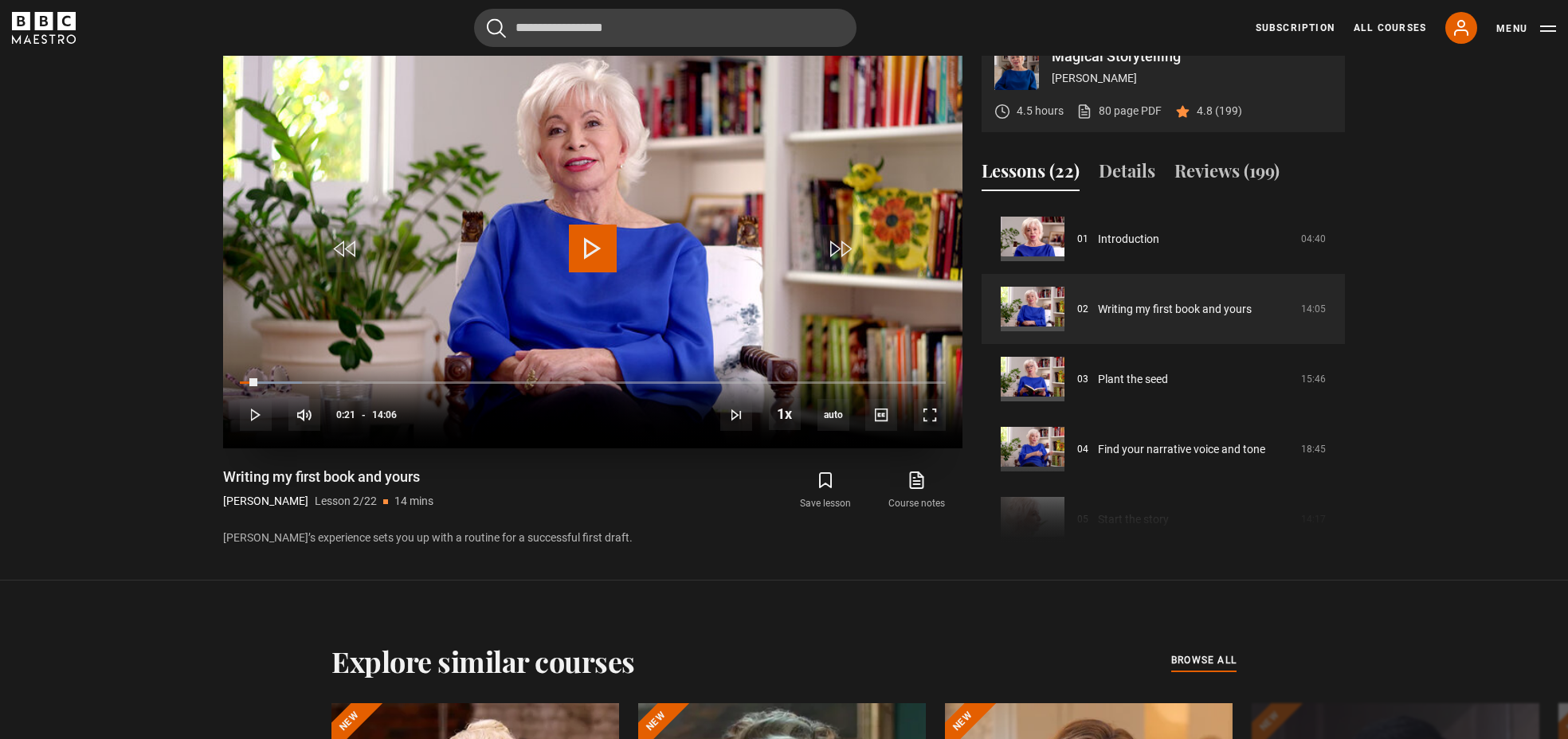
click at [432, 338] on video "Video Player" at bounding box center [592, 240] width 739 height 416
